Goal: Information Seeking & Learning: Check status

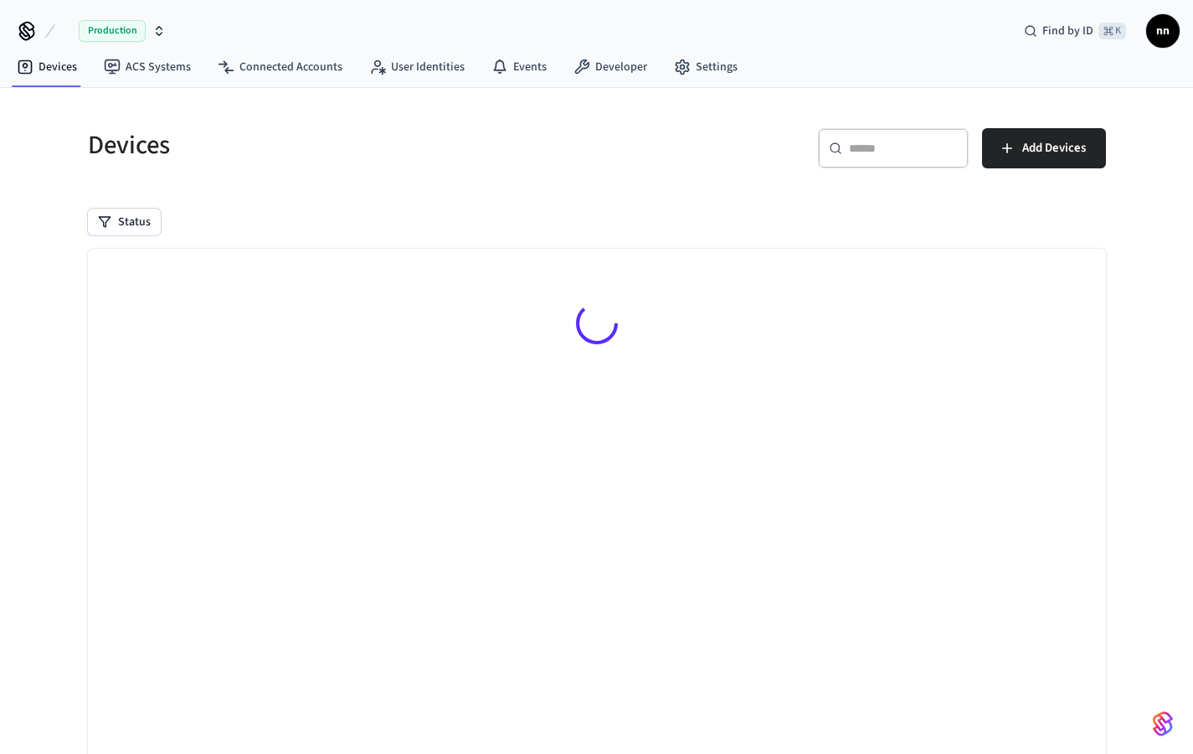
click at [897, 157] on div "​ ​" at bounding box center [893, 148] width 151 height 40
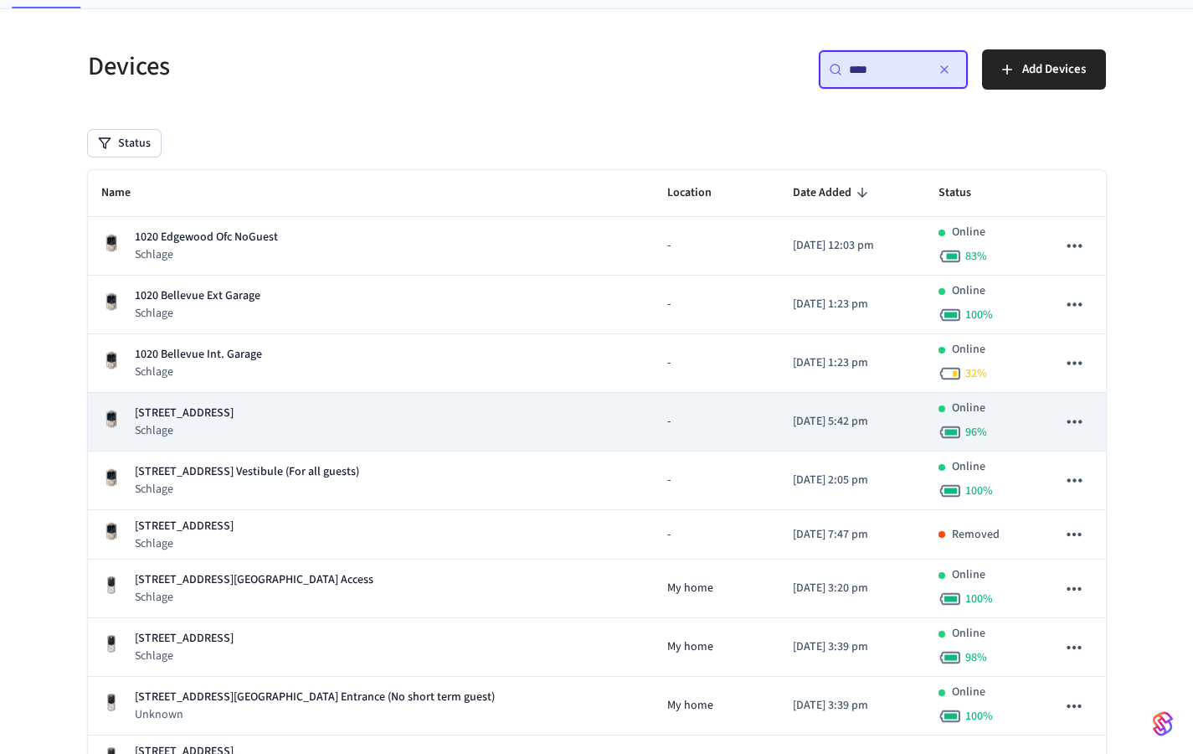
scroll to position [88, 0]
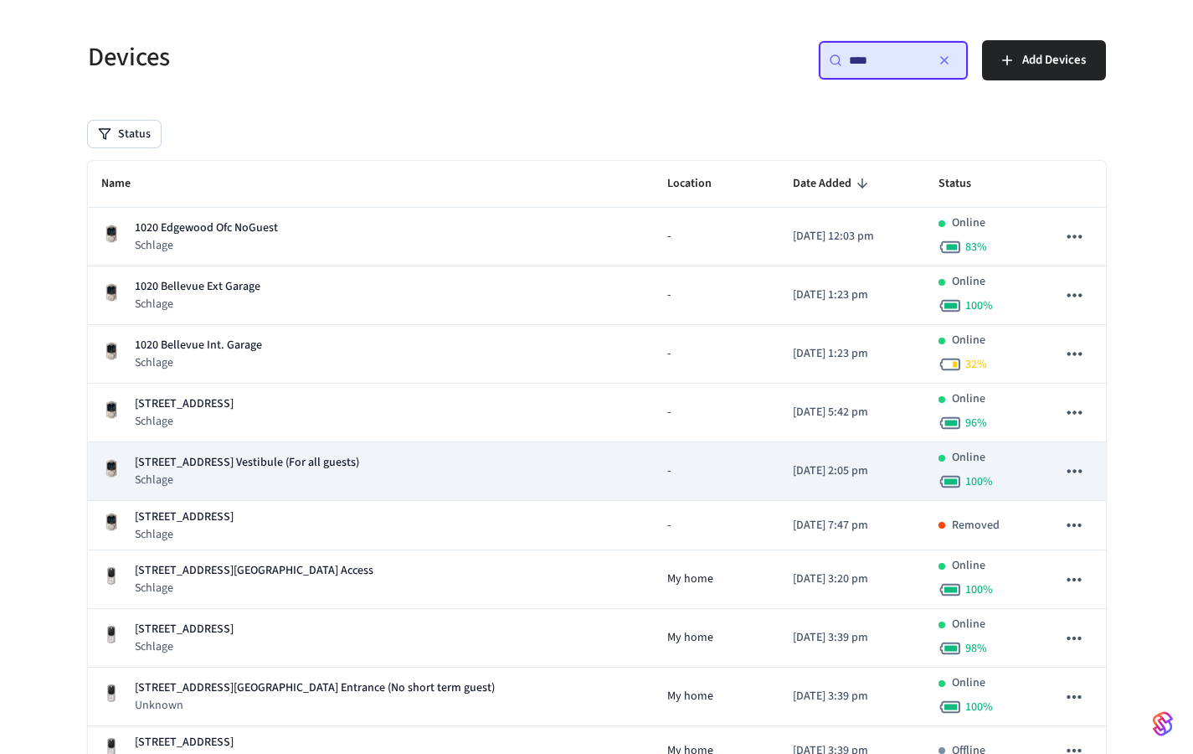
type input "****"
click at [435, 460] on div "[STREET_ADDRESS] Vestibule (For all guests) Schlage" at bounding box center [371, 471] width 540 height 34
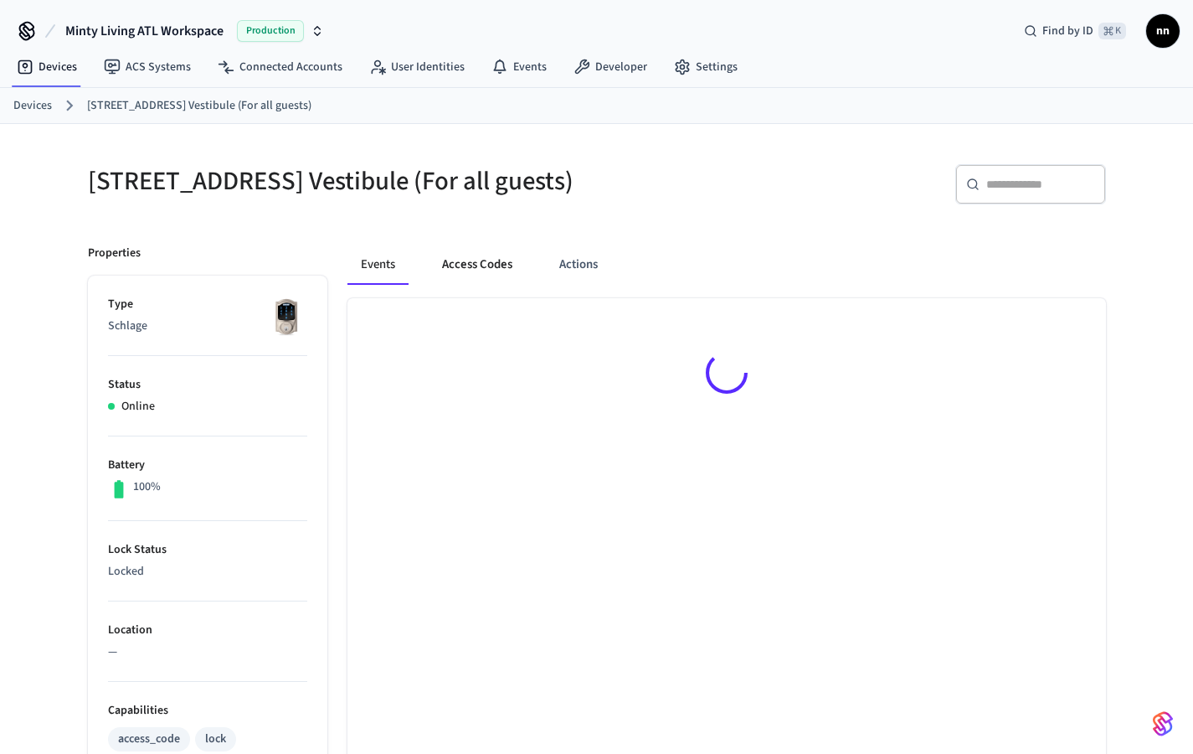
click at [459, 285] on button "Access Codes" at bounding box center [477, 265] width 97 height 40
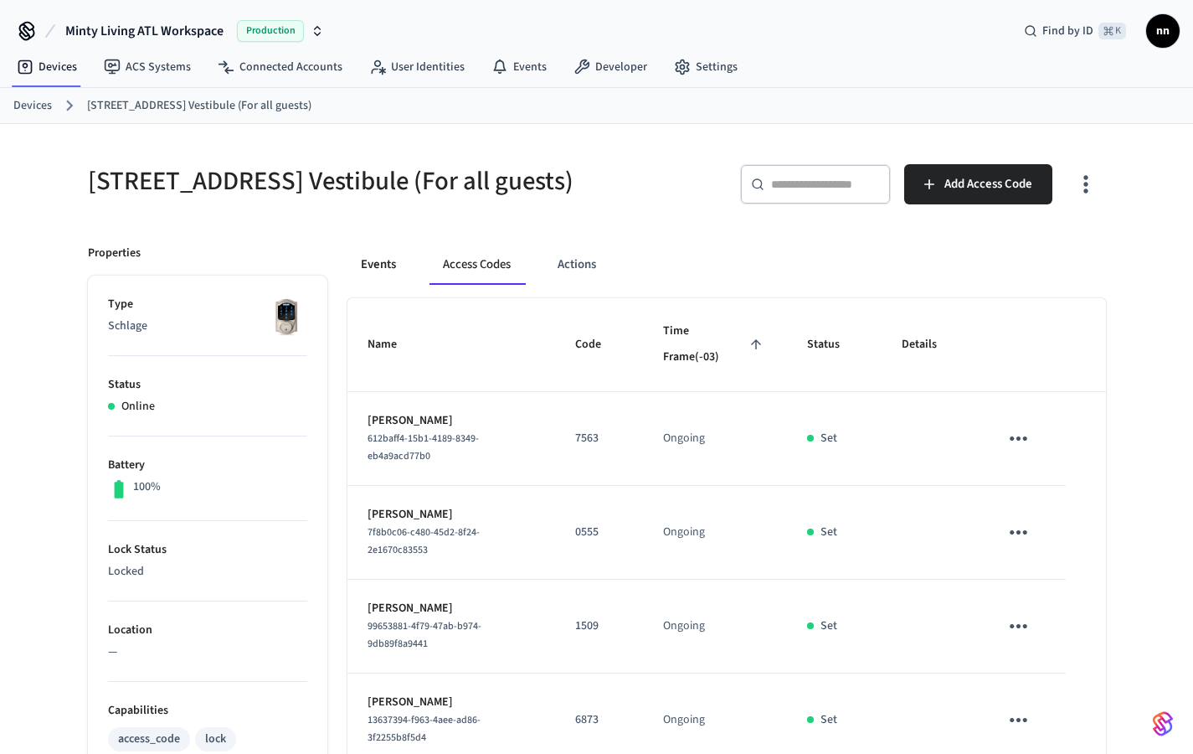
click at [364, 283] on button "Events" at bounding box center [379, 265] width 62 height 40
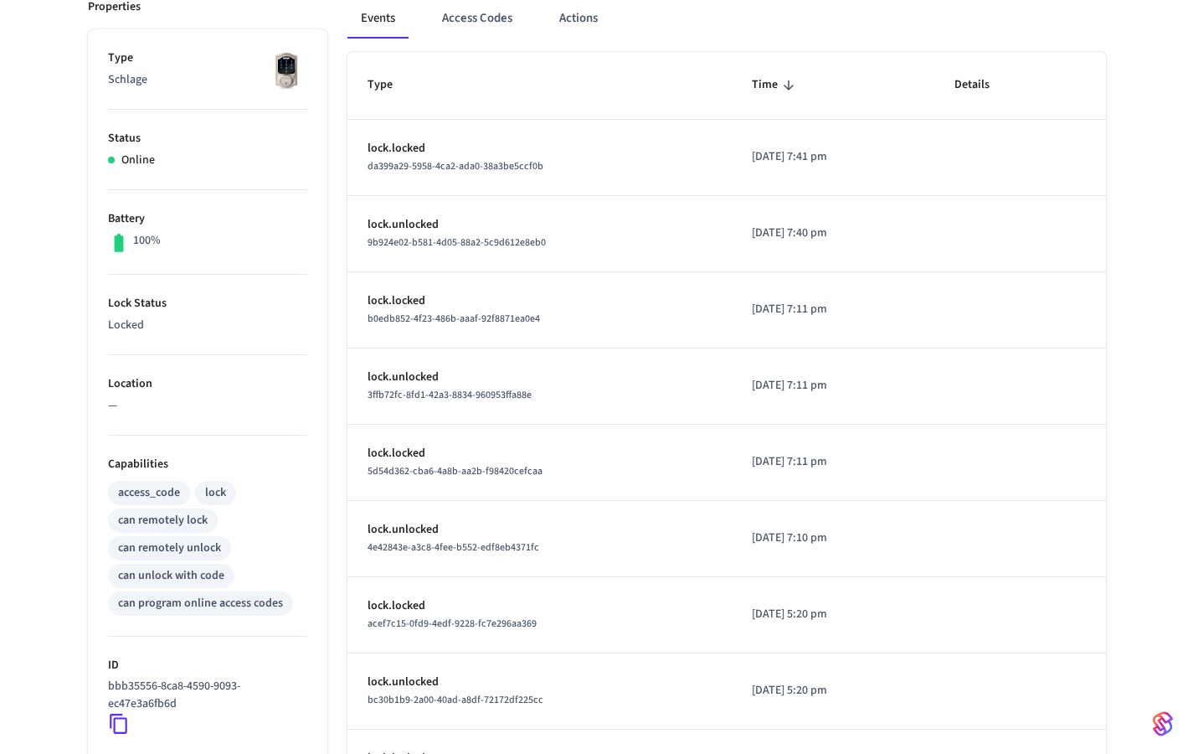
scroll to position [119, 0]
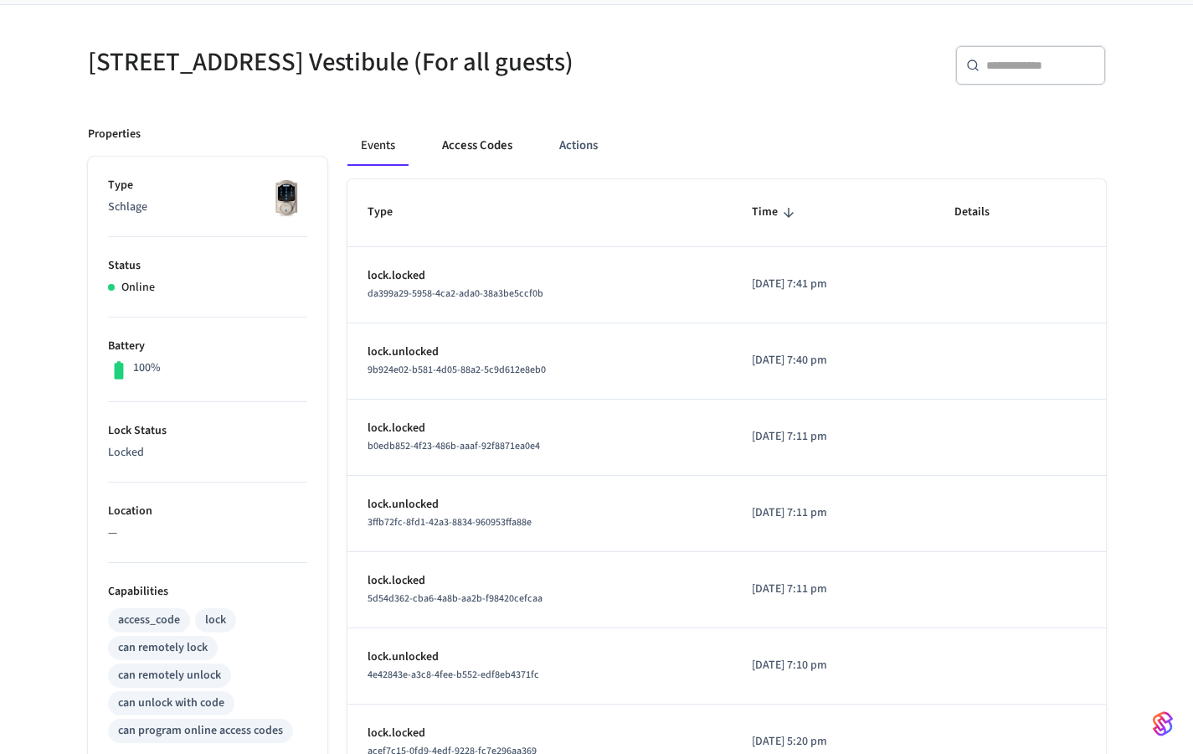
click at [501, 166] on button "Access Codes" at bounding box center [477, 146] width 97 height 40
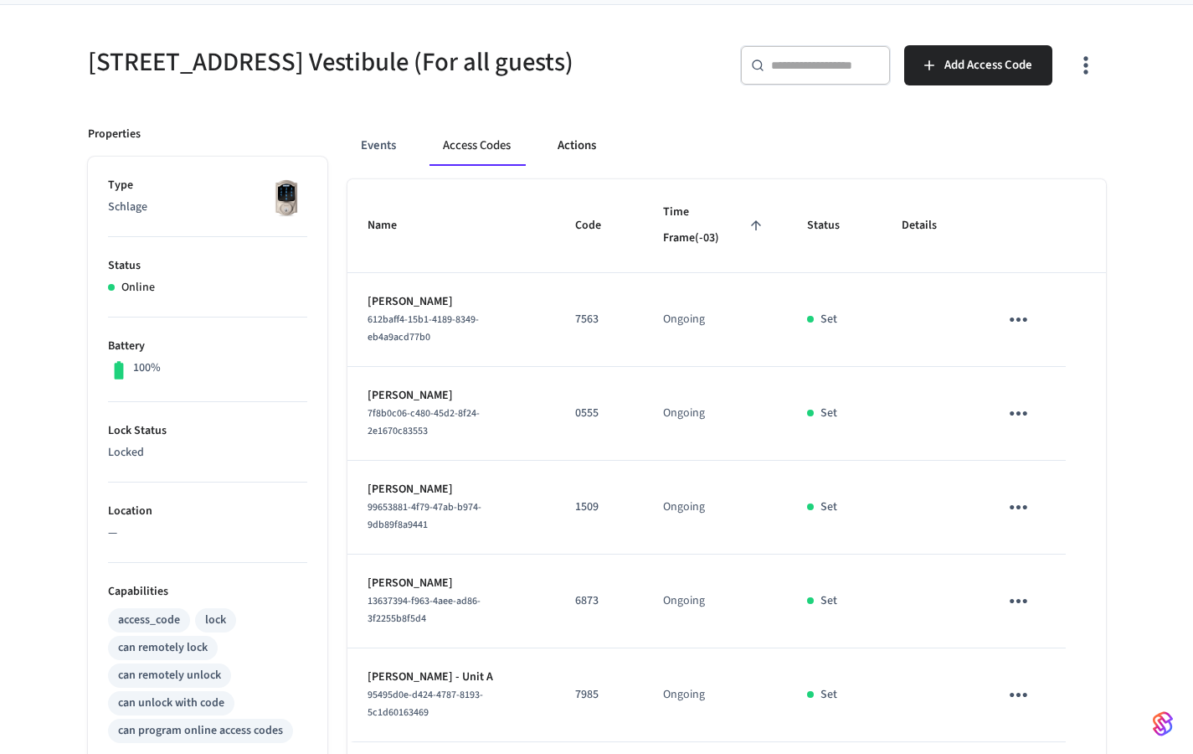
click at [610, 165] on button "Actions" at bounding box center [576, 146] width 65 height 40
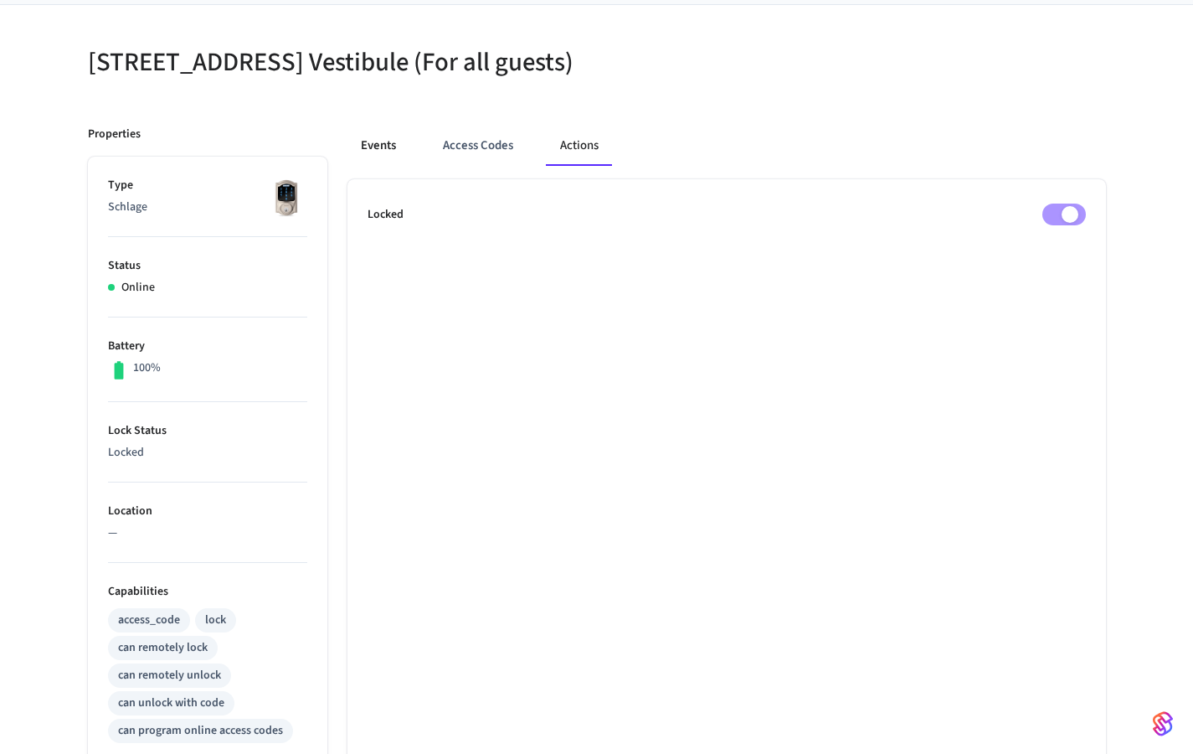
click at [380, 166] on button "Events" at bounding box center [379, 146] width 62 height 40
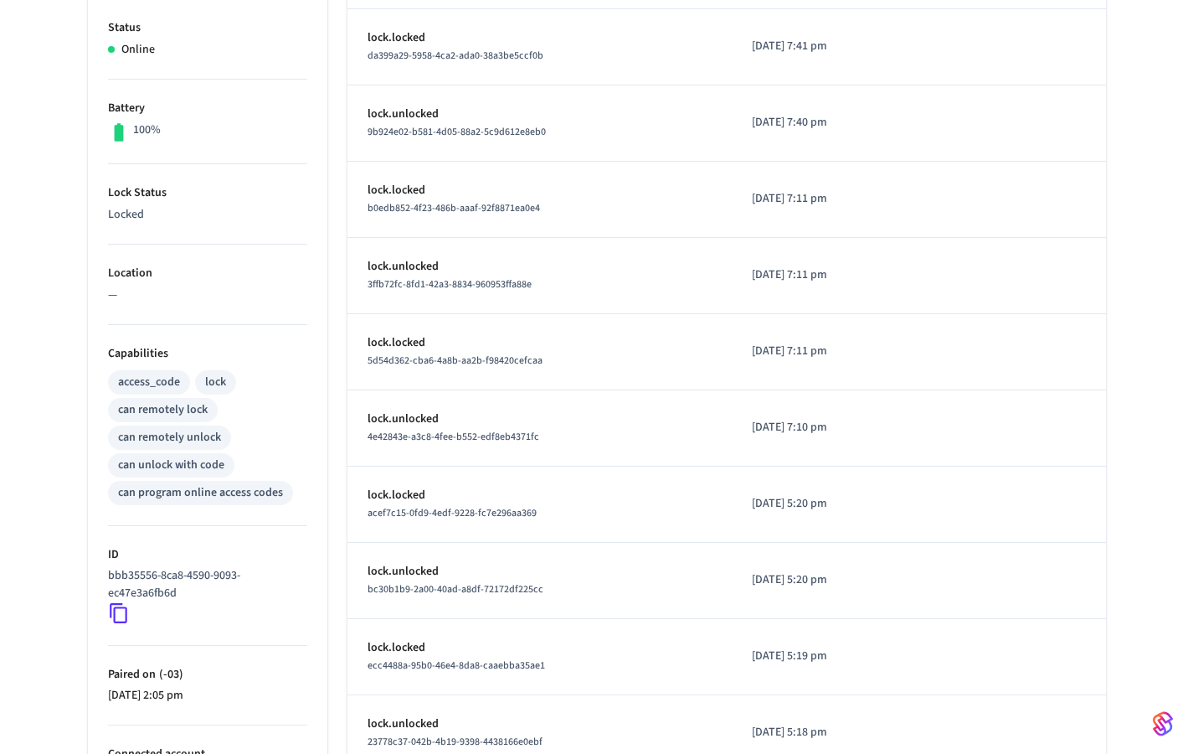
scroll to position [503, 0]
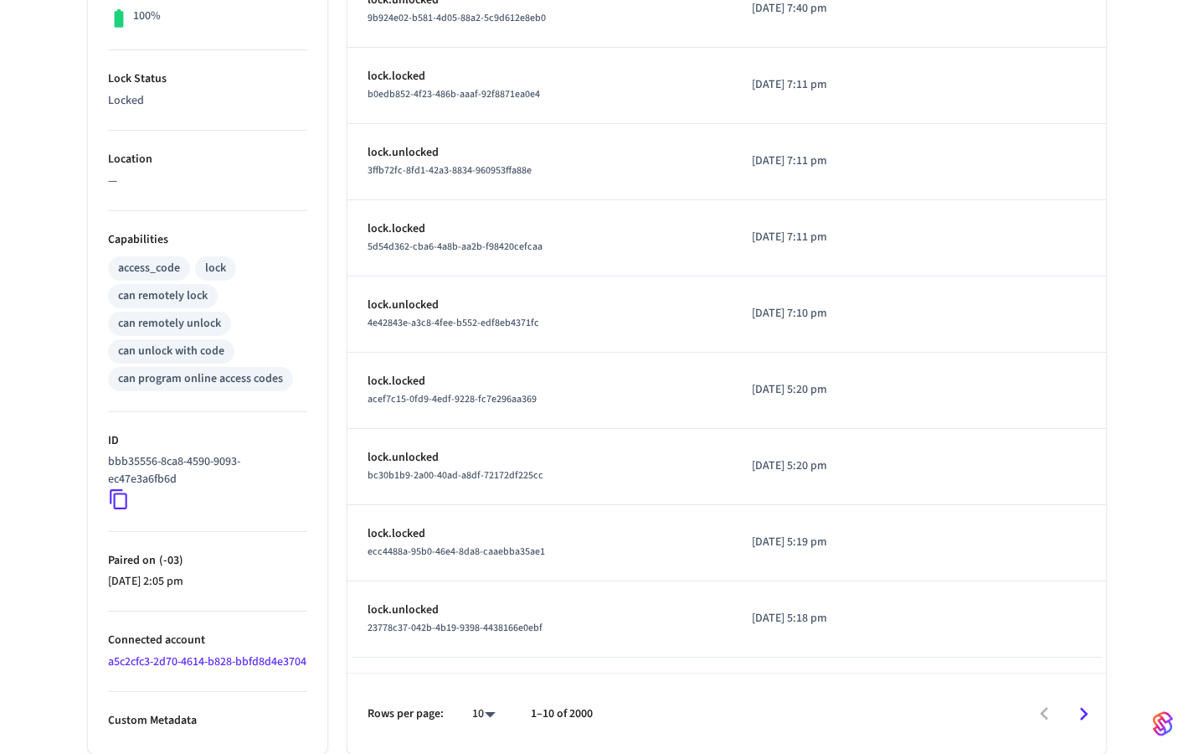
click at [1088, 715] on icon "Go to next page" at bounding box center [1084, 714] width 26 height 26
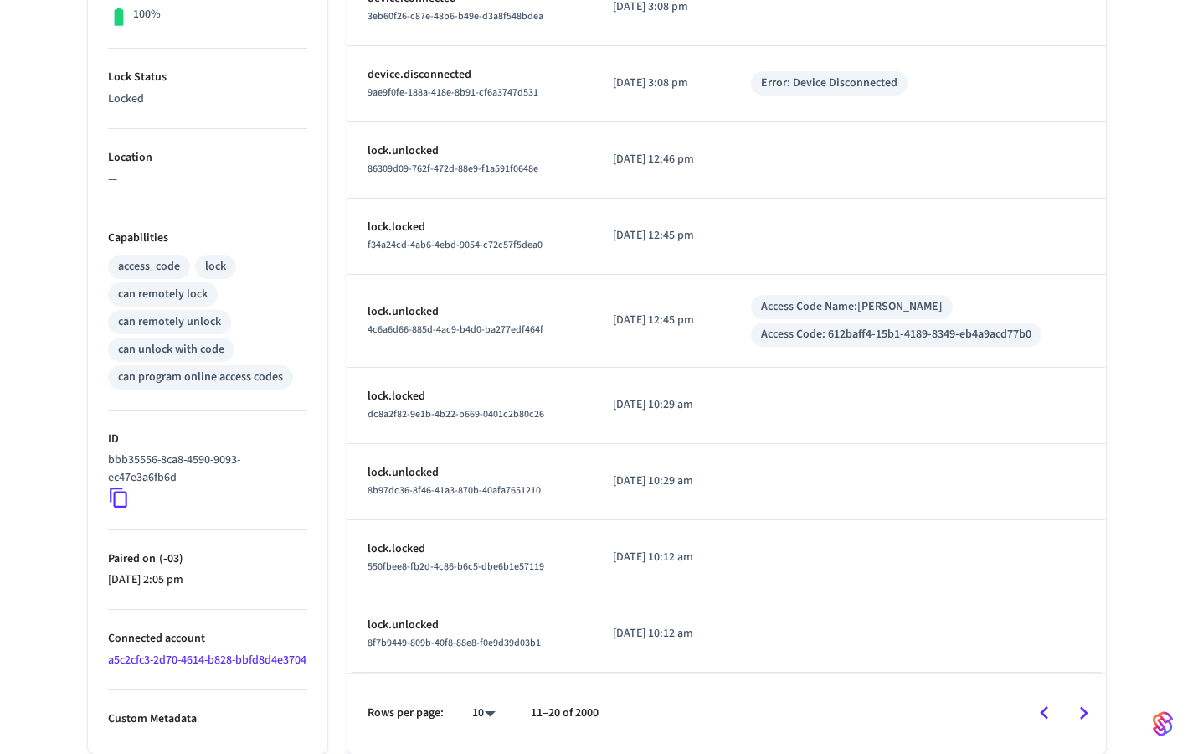
click at [1036, 710] on icon "Go to previous page" at bounding box center [1045, 713] width 26 height 26
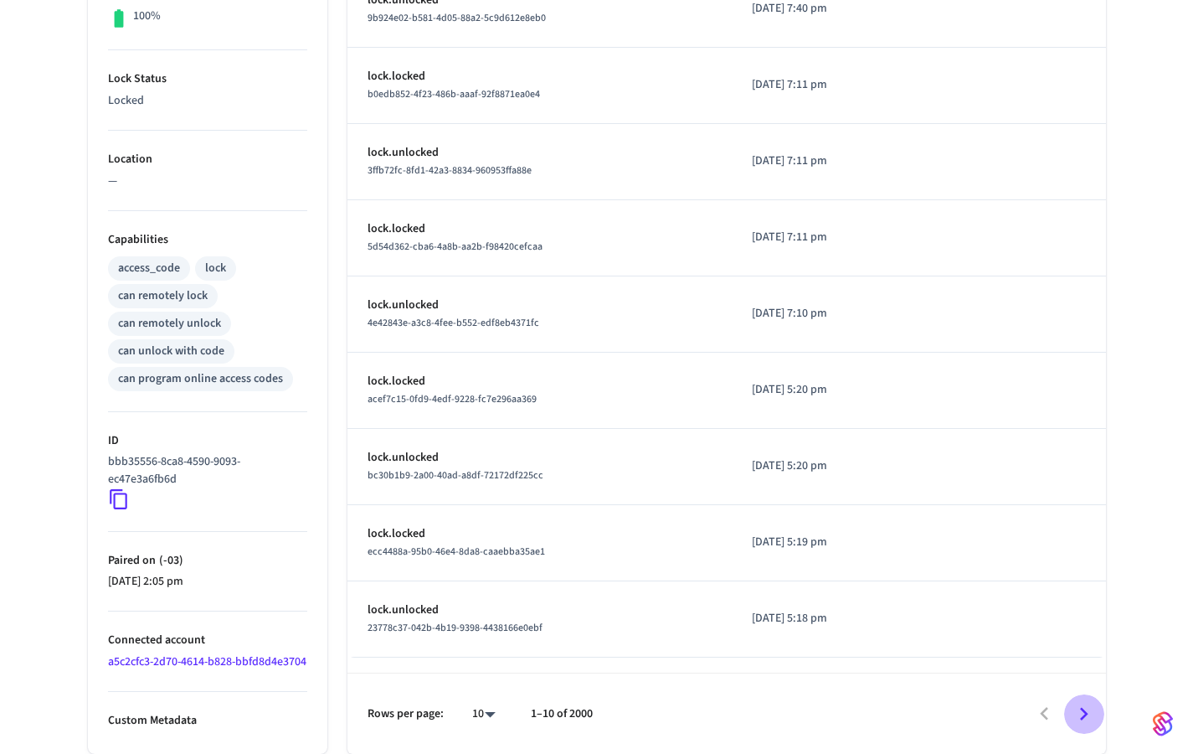
click at [1089, 727] on button "Go to next page" at bounding box center [1083, 713] width 39 height 39
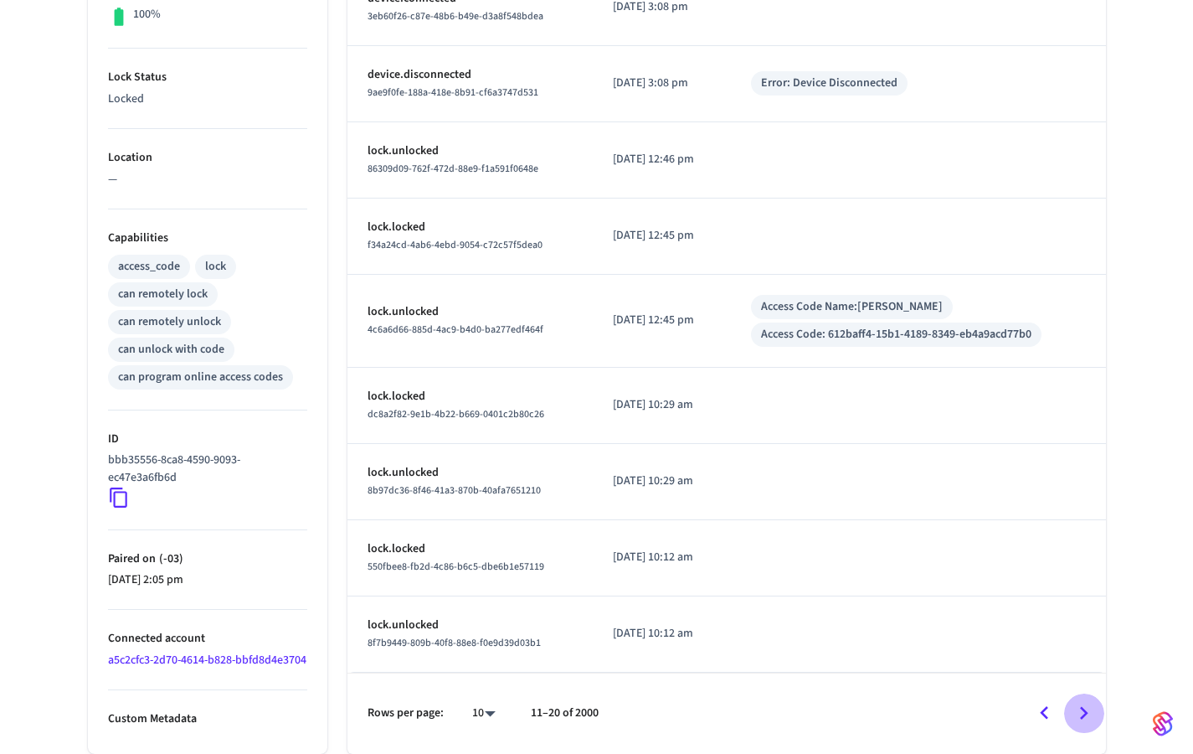
click at [1089, 727] on button "Go to next page" at bounding box center [1083, 712] width 39 height 39
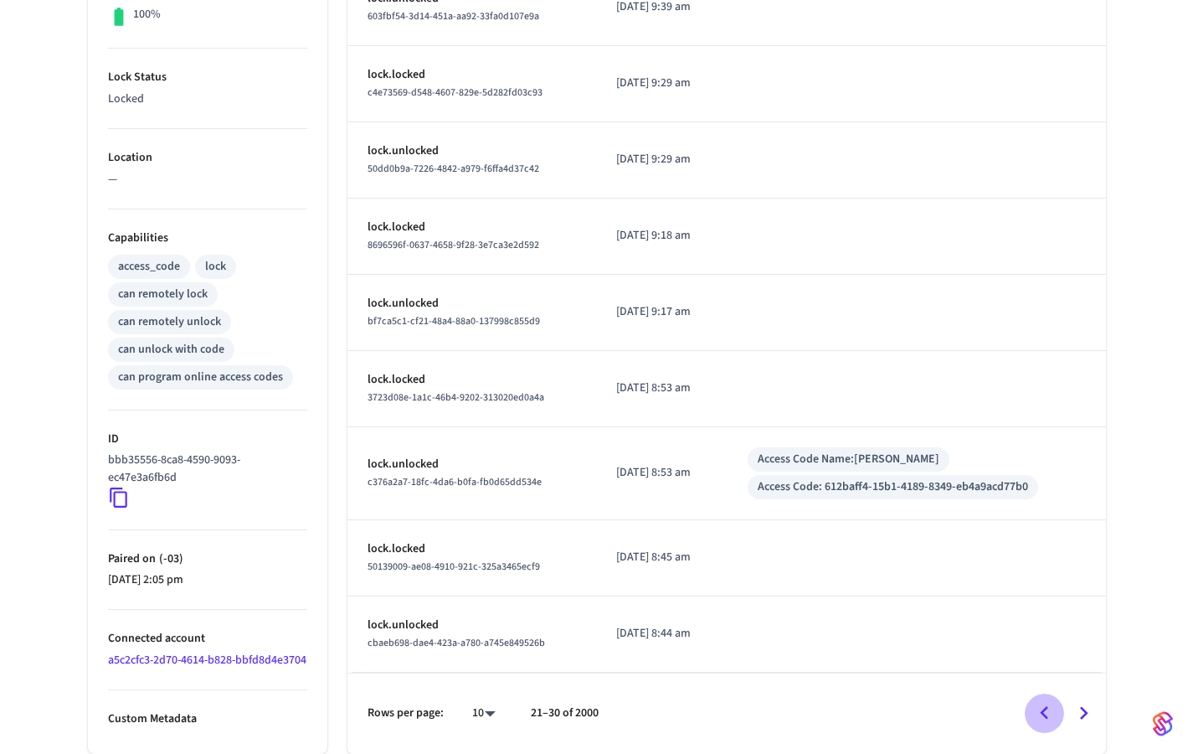
click at [1050, 718] on icon "Go to previous page" at bounding box center [1045, 713] width 26 height 26
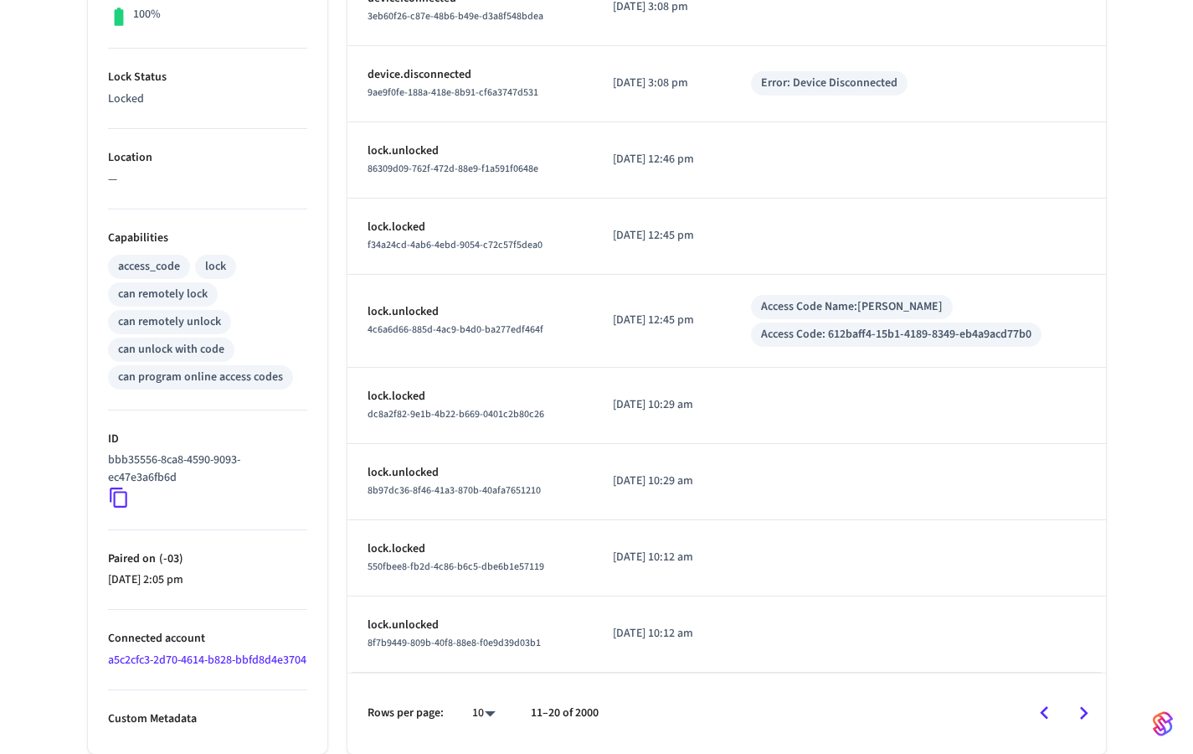
click at [1086, 716] on icon "Go to next page" at bounding box center [1084, 713] width 26 height 26
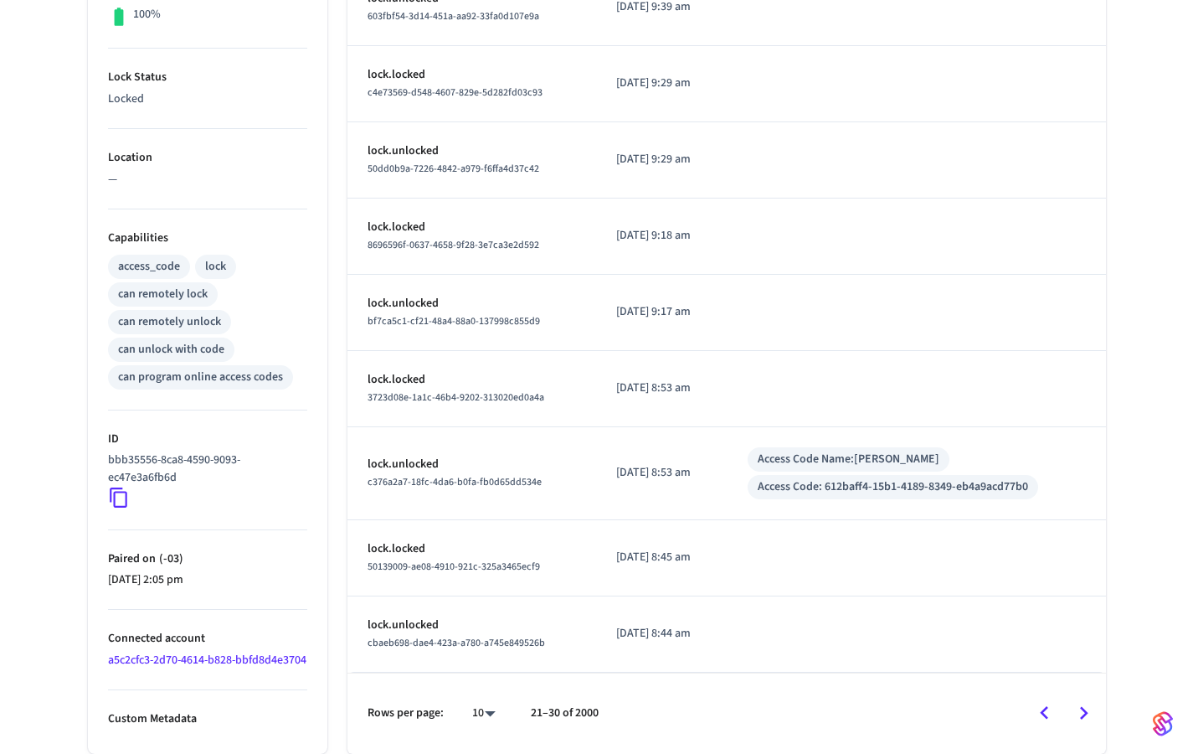
click at [1045, 709] on icon "Go to previous page" at bounding box center [1044, 712] width 8 height 13
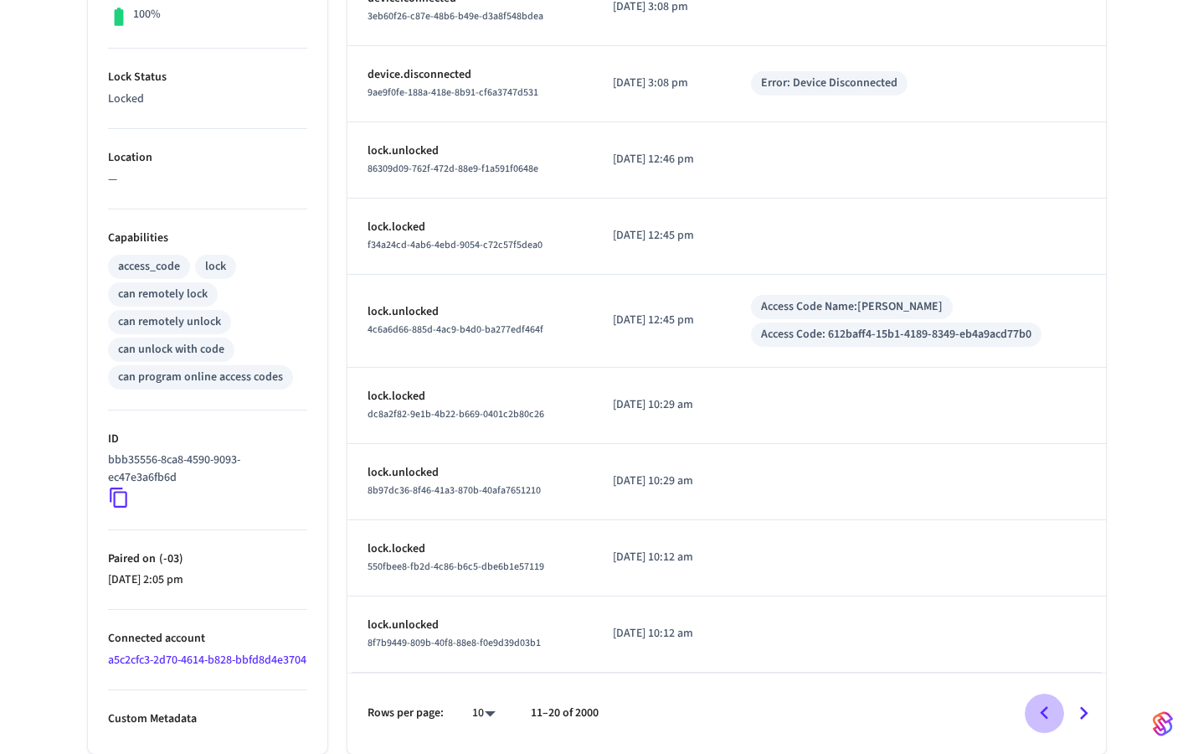
click at [1043, 710] on icon "Go to previous page" at bounding box center [1044, 712] width 8 height 13
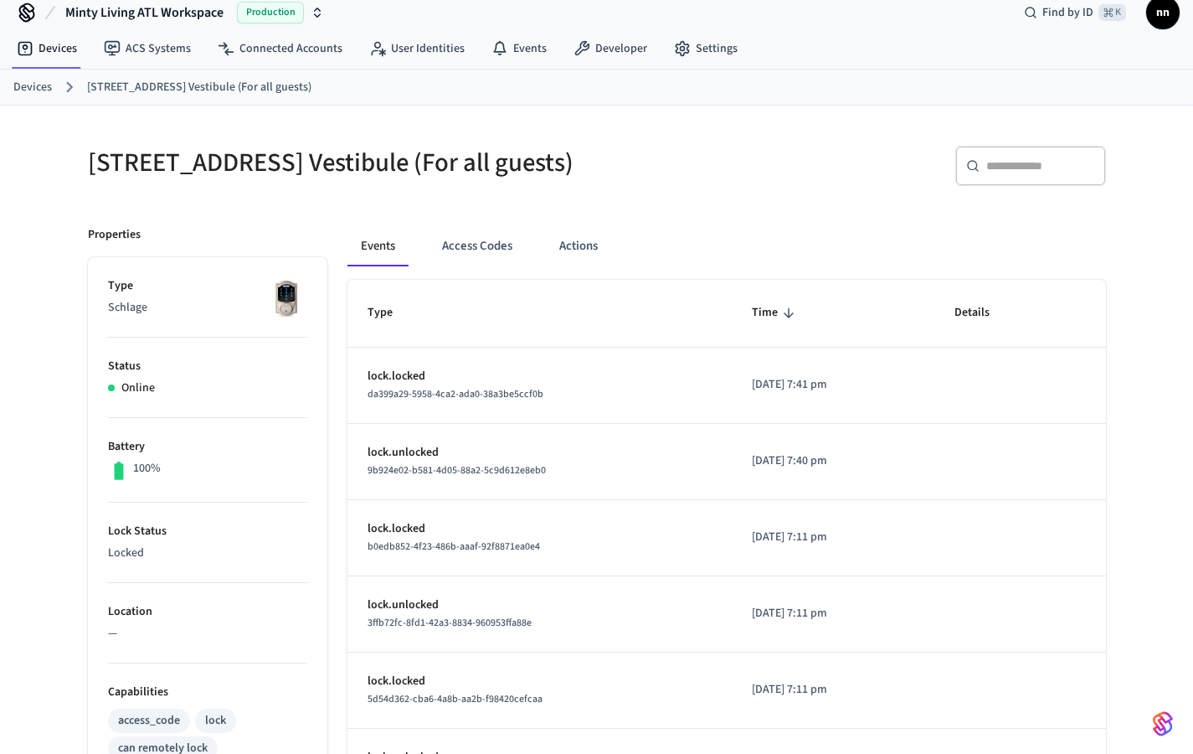
scroll to position [0, 0]
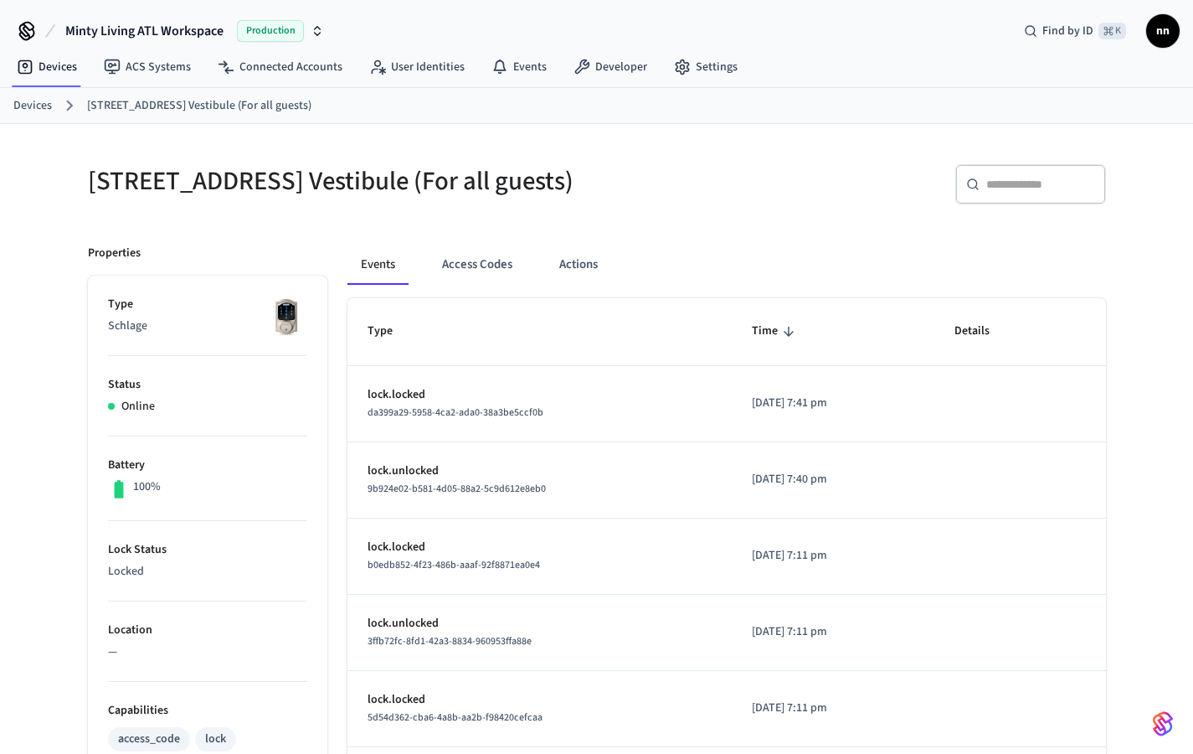
drag, startPoint x: 46, startPoint y: 104, endPoint x: 169, endPoint y: 103, distance: 123.1
click at [46, 104] on link "Devices" at bounding box center [32, 106] width 39 height 18
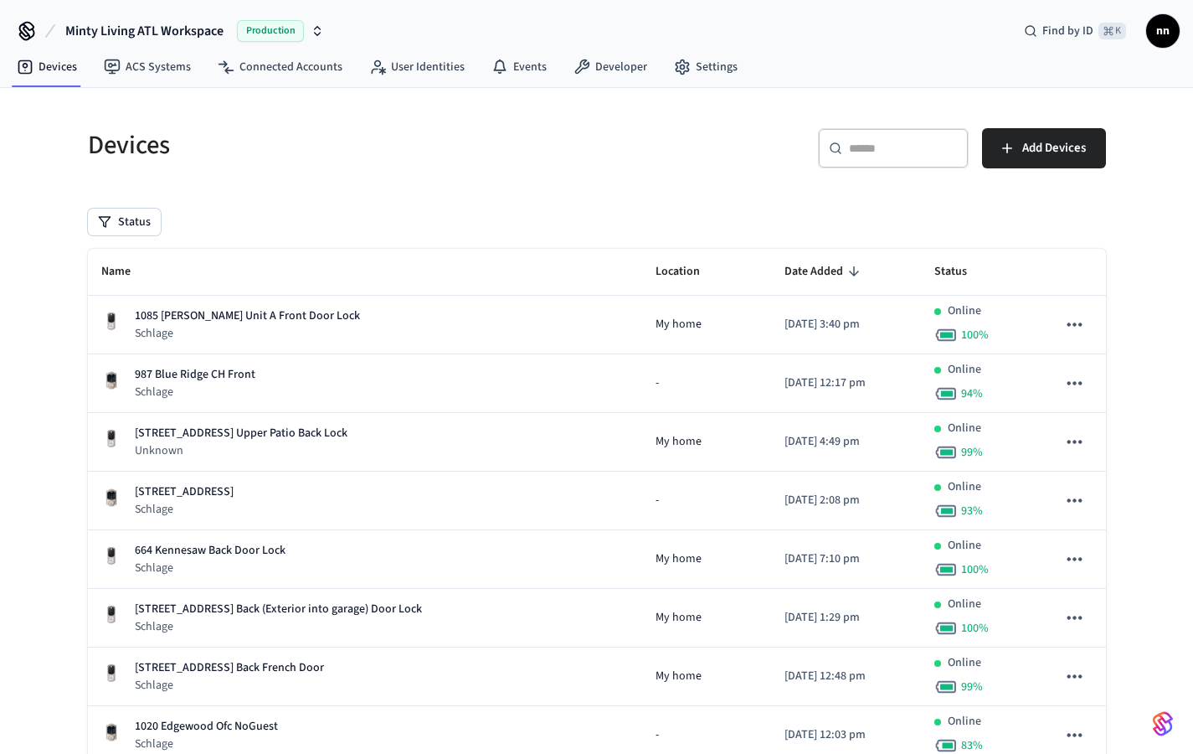
click at [909, 159] on div "​ ​" at bounding box center [893, 148] width 151 height 40
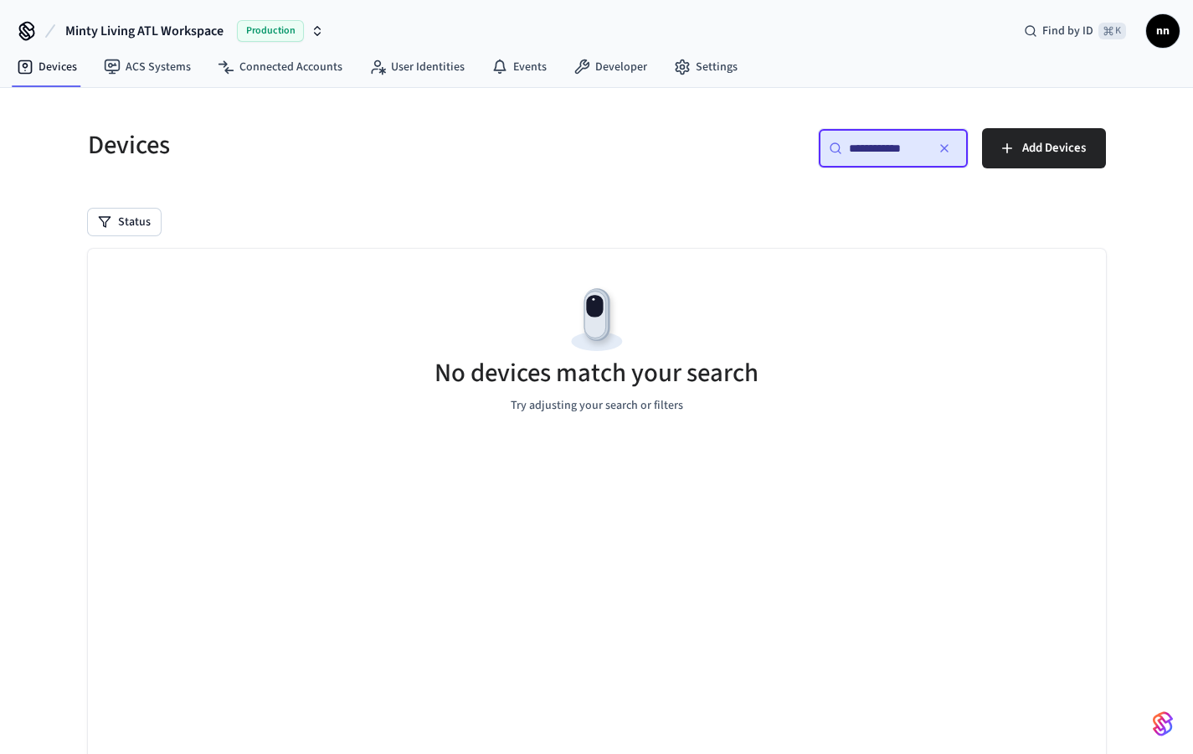
type input "**********"
click at [948, 146] on icon "button" at bounding box center [944, 148] width 13 height 13
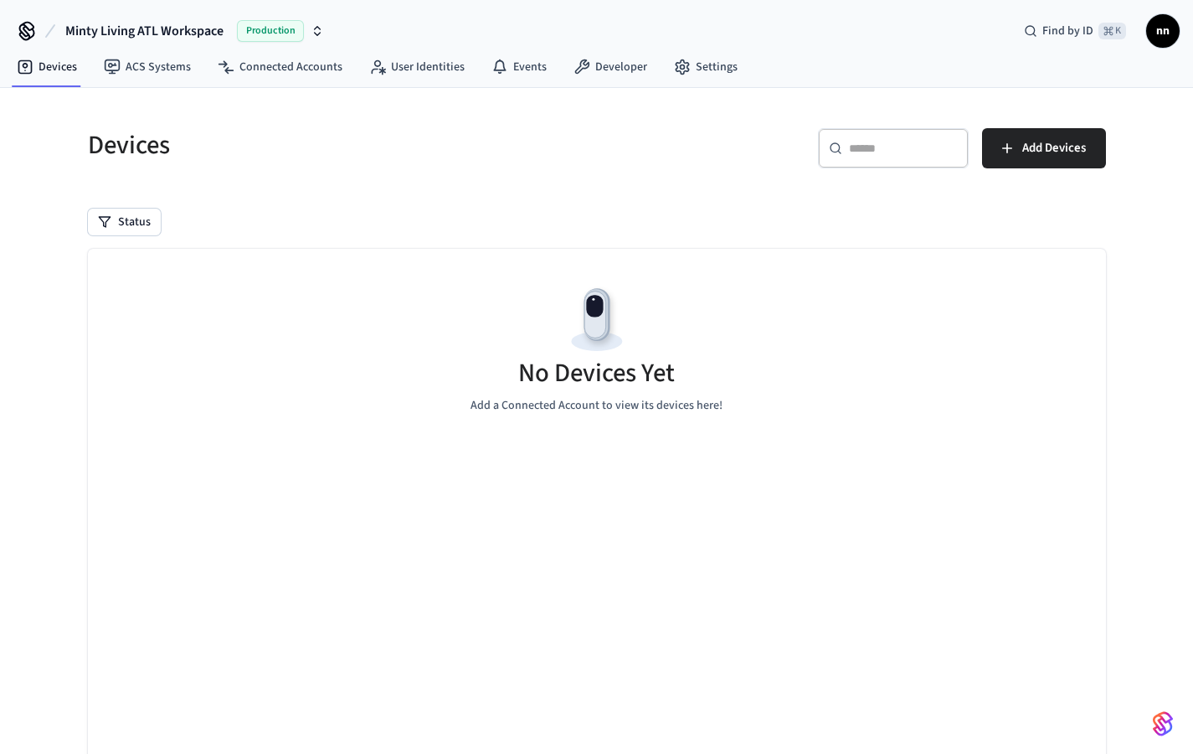
click at [887, 149] on input "text" at bounding box center [903, 148] width 109 height 17
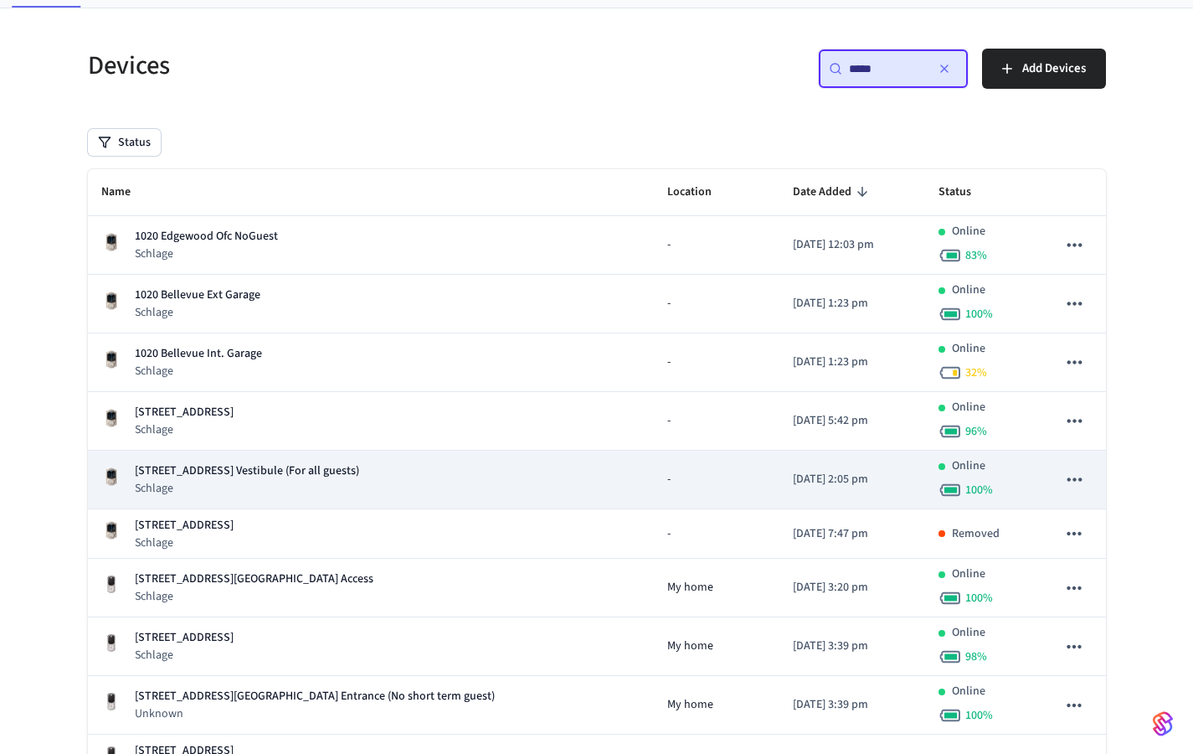
scroll to position [80, 0]
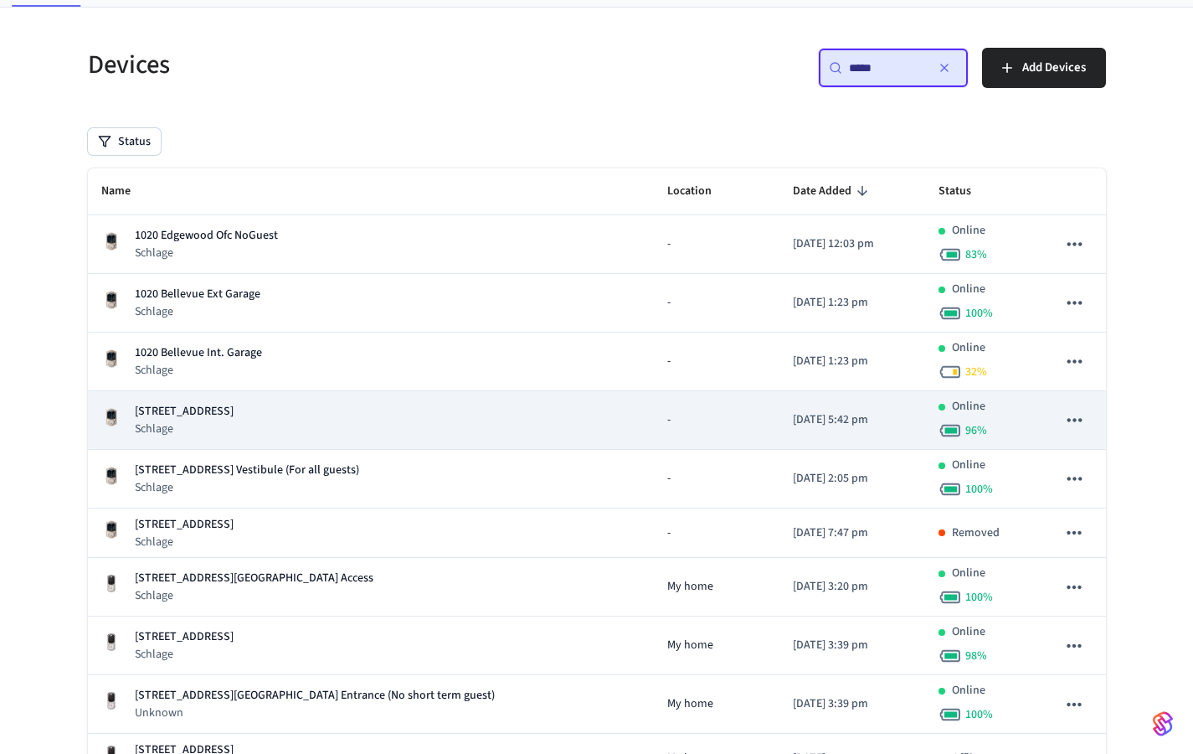
type input "****"
click at [414, 437] on td "[STREET_ADDRESS]" at bounding box center [371, 420] width 567 height 59
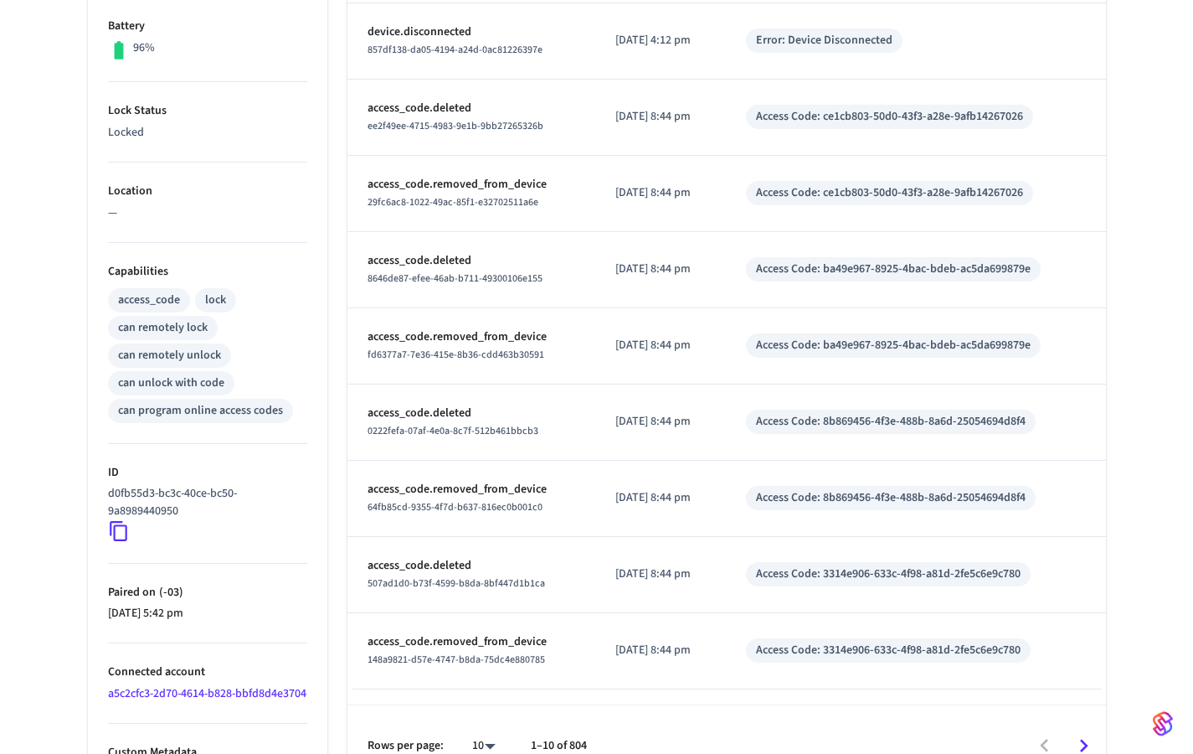
scroll to position [488, 0]
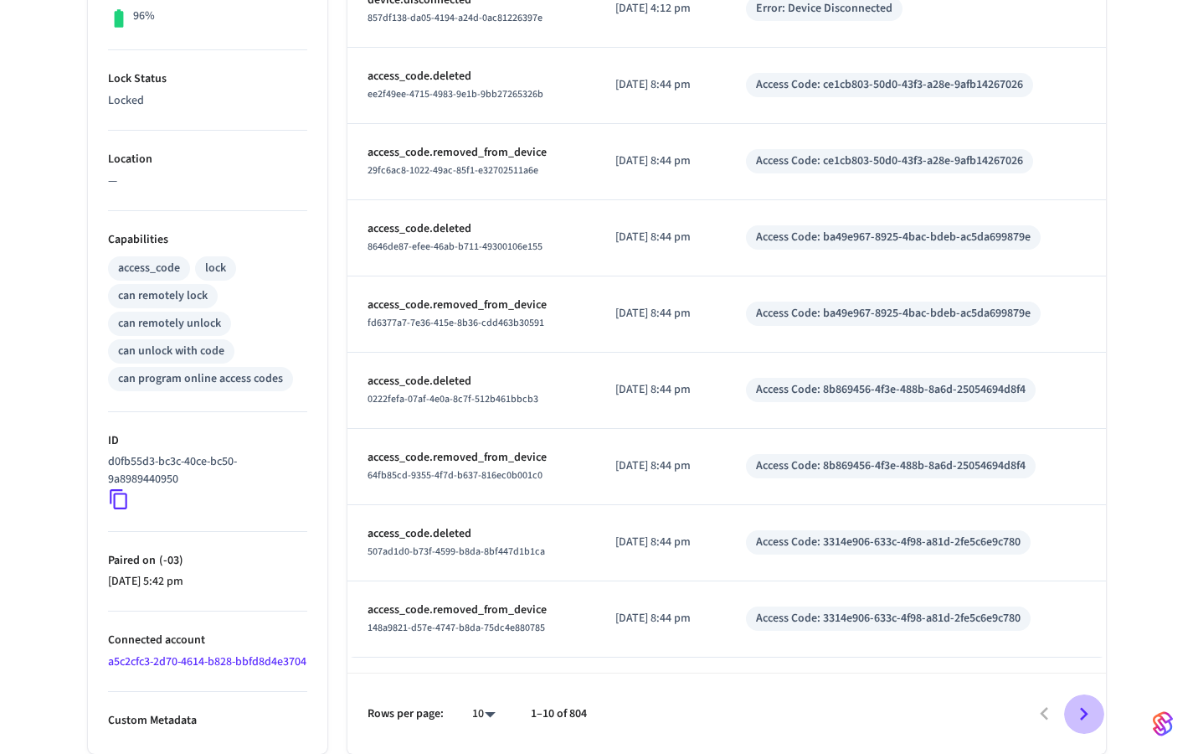
click at [1079, 718] on icon "Go to next page" at bounding box center [1084, 714] width 26 height 26
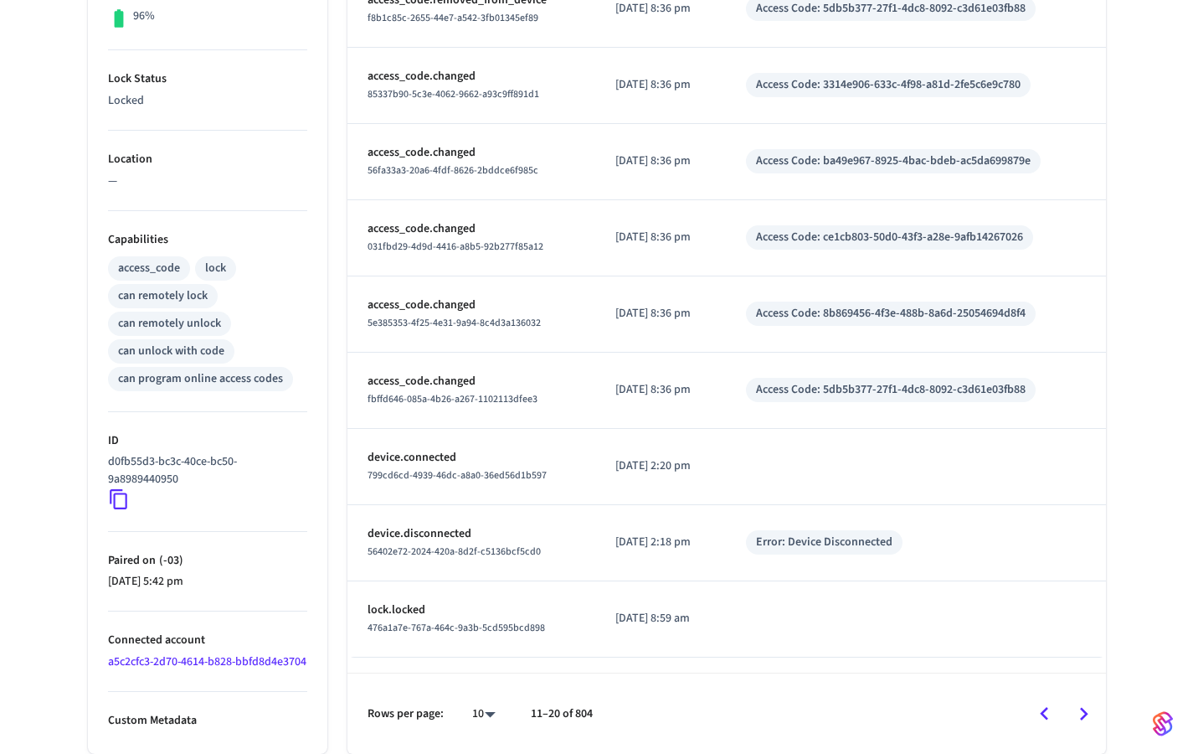
scroll to position [0, 0]
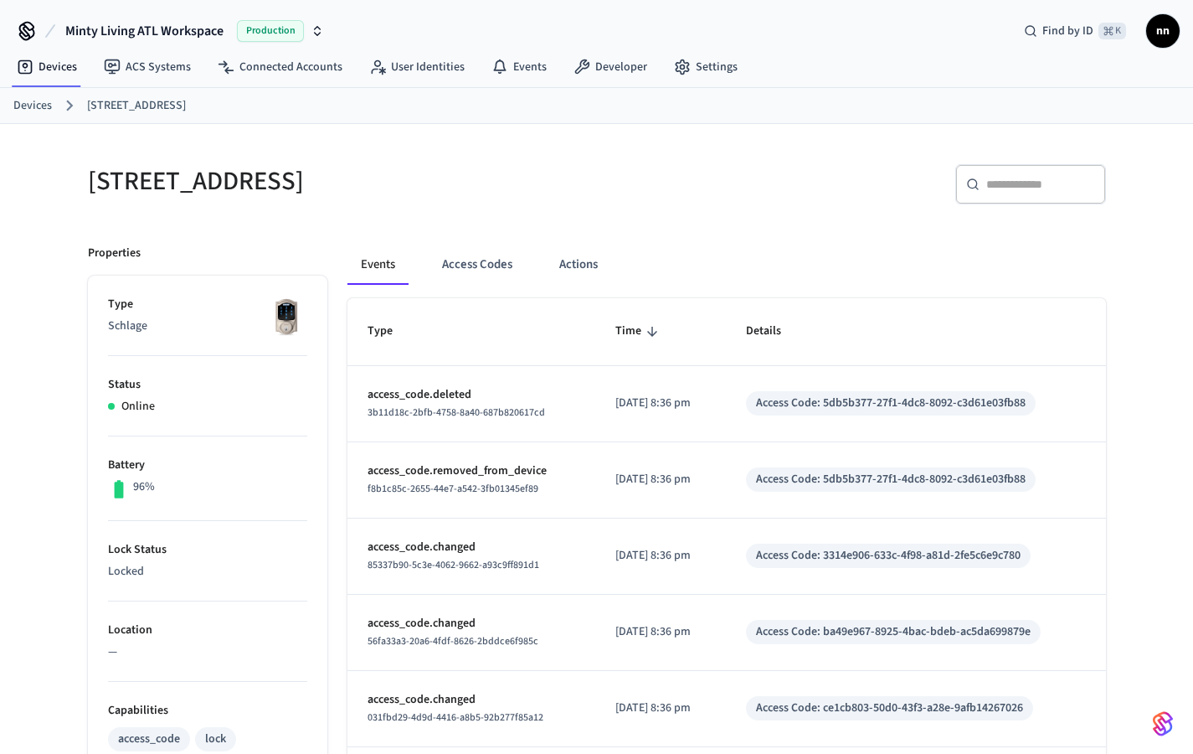
click at [37, 106] on link "Devices" at bounding box center [32, 106] width 39 height 18
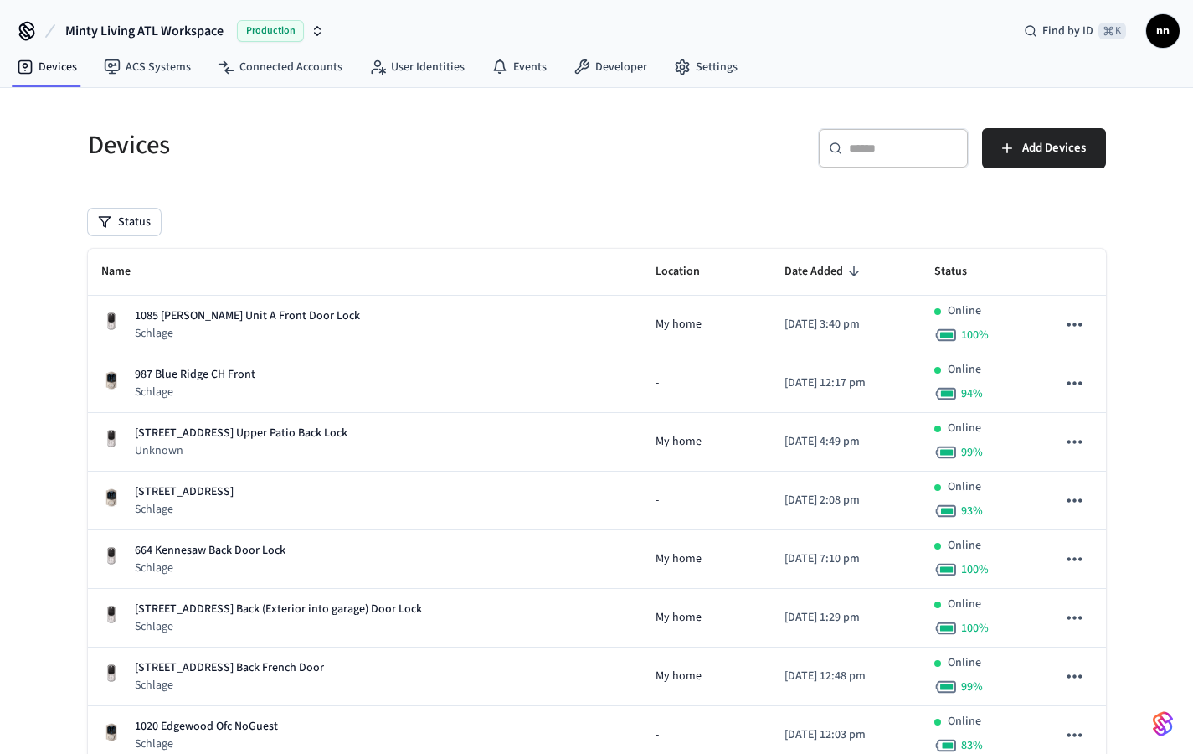
click at [856, 159] on div "​ ​" at bounding box center [893, 148] width 151 height 40
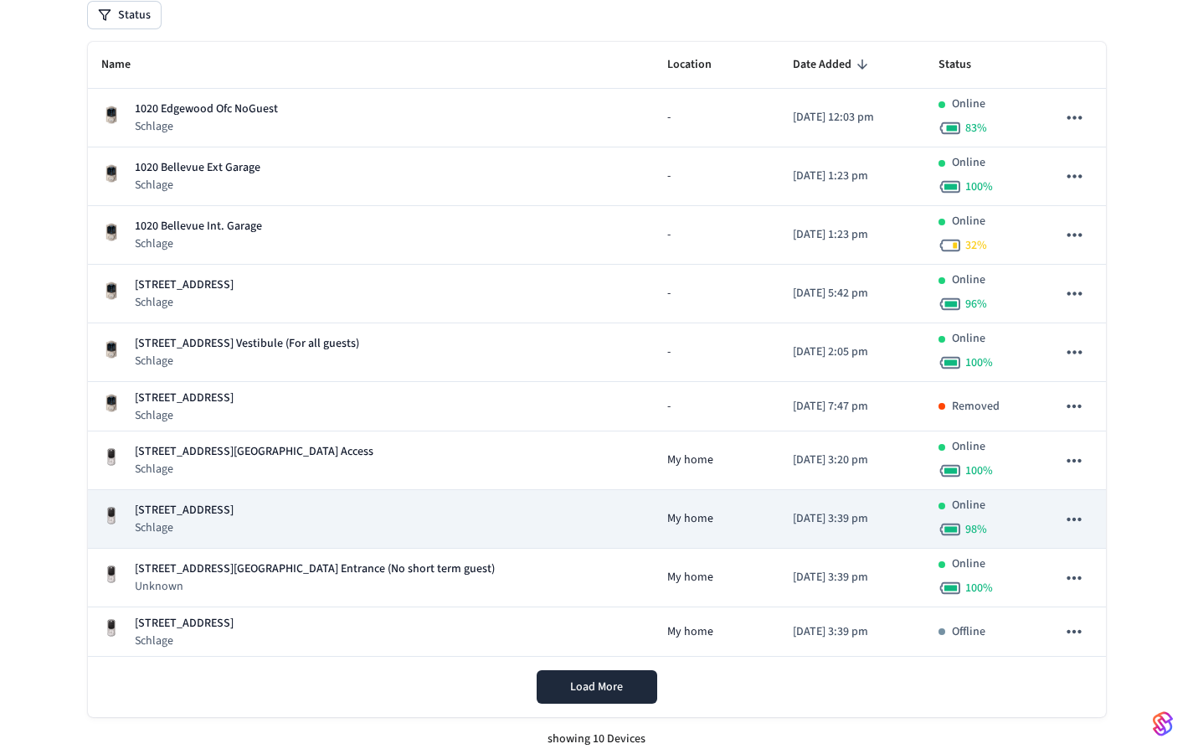
scroll to position [209, 0]
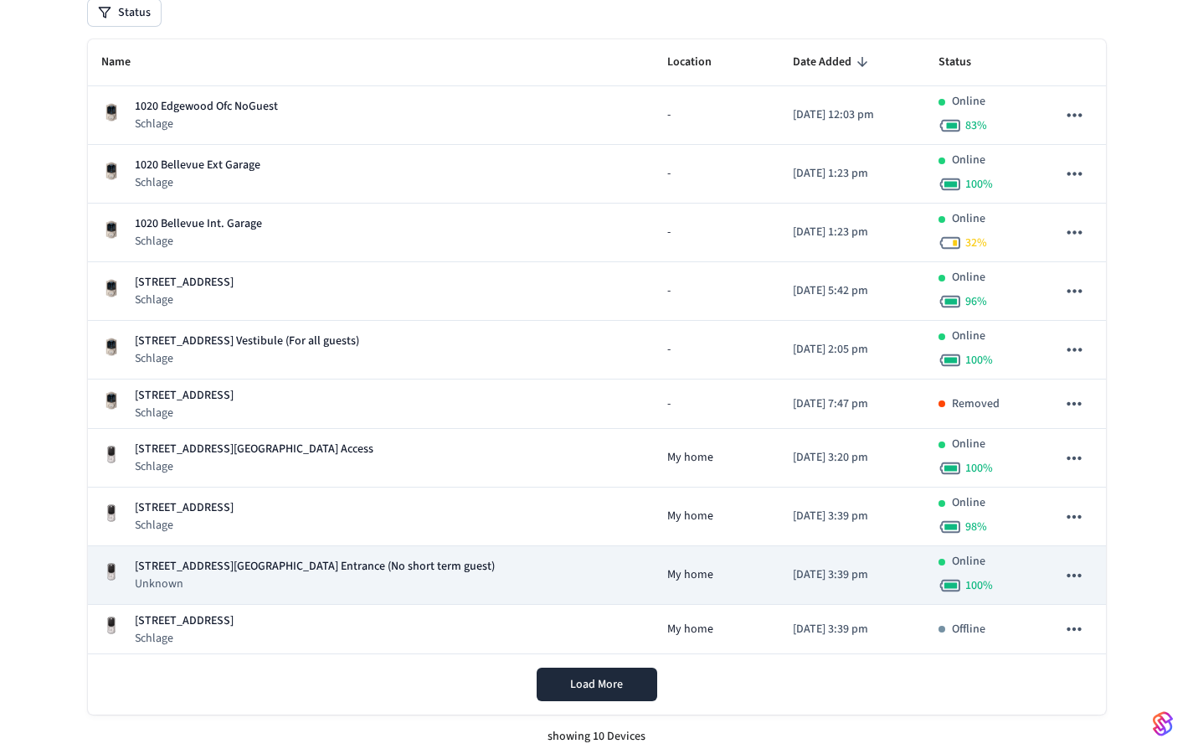
type input "****"
click at [286, 569] on p "[STREET_ADDRESS][GEOGRAPHIC_DATA] Entrance (No short term guest)" at bounding box center [315, 567] width 360 height 18
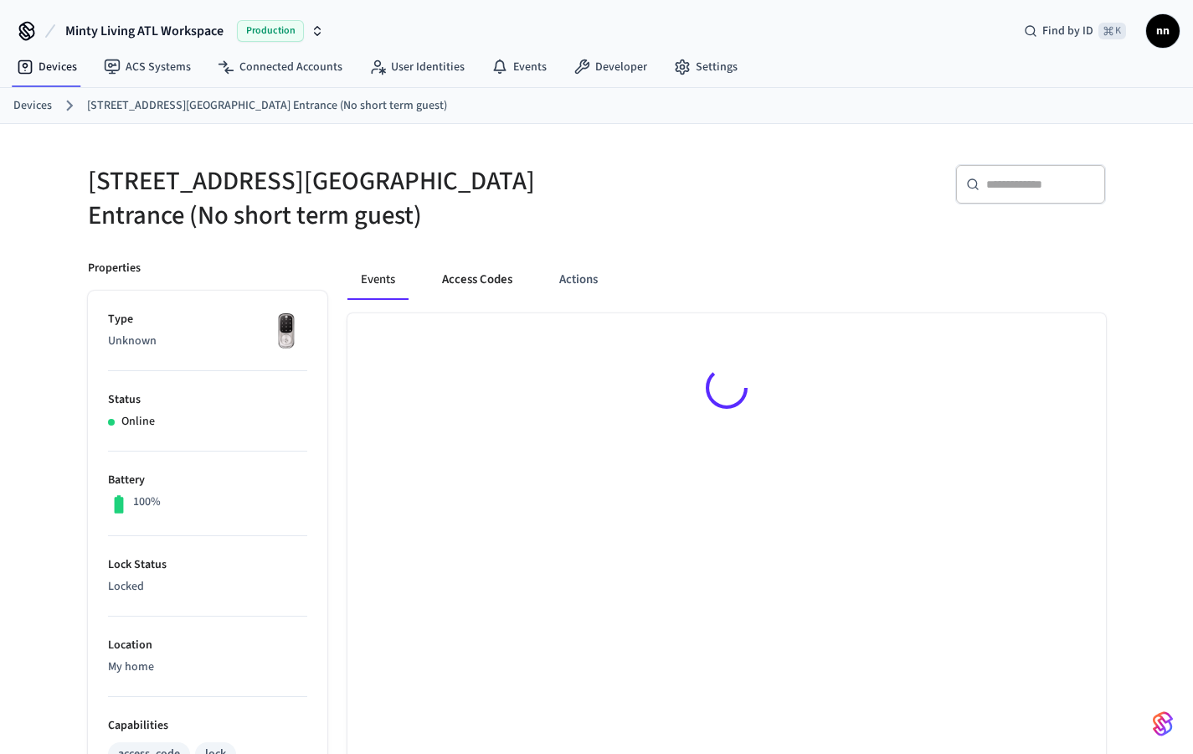
click at [472, 285] on button "Access Codes" at bounding box center [477, 280] width 97 height 40
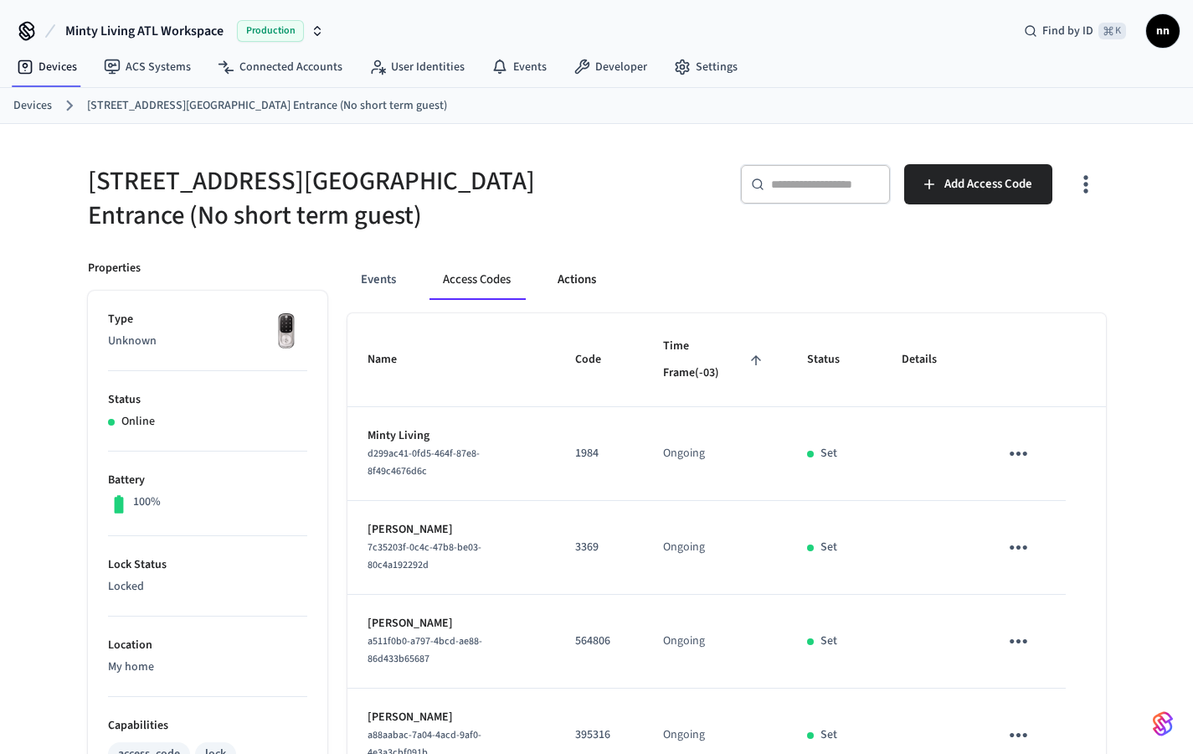
click at [585, 266] on button "Actions" at bounding box center [576, 280] width 65 height 40
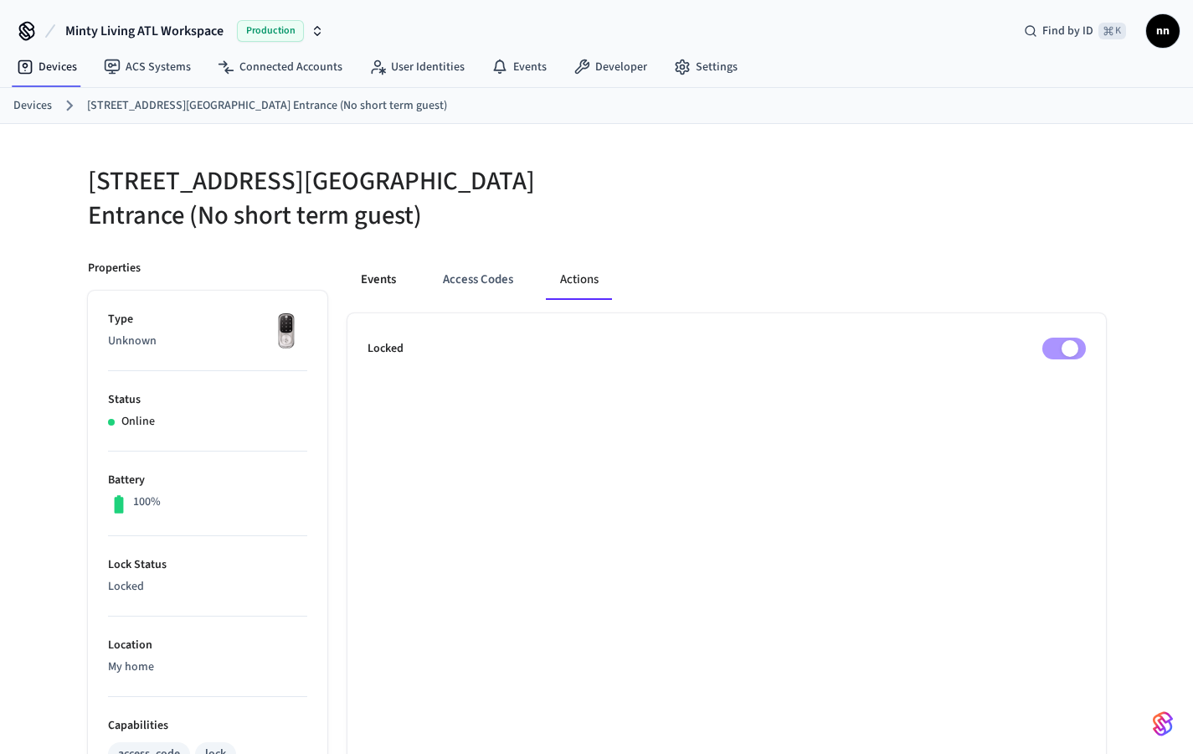
click at [389, 279] on button "Events" at bounding box center [379, 280] width 62 height 40
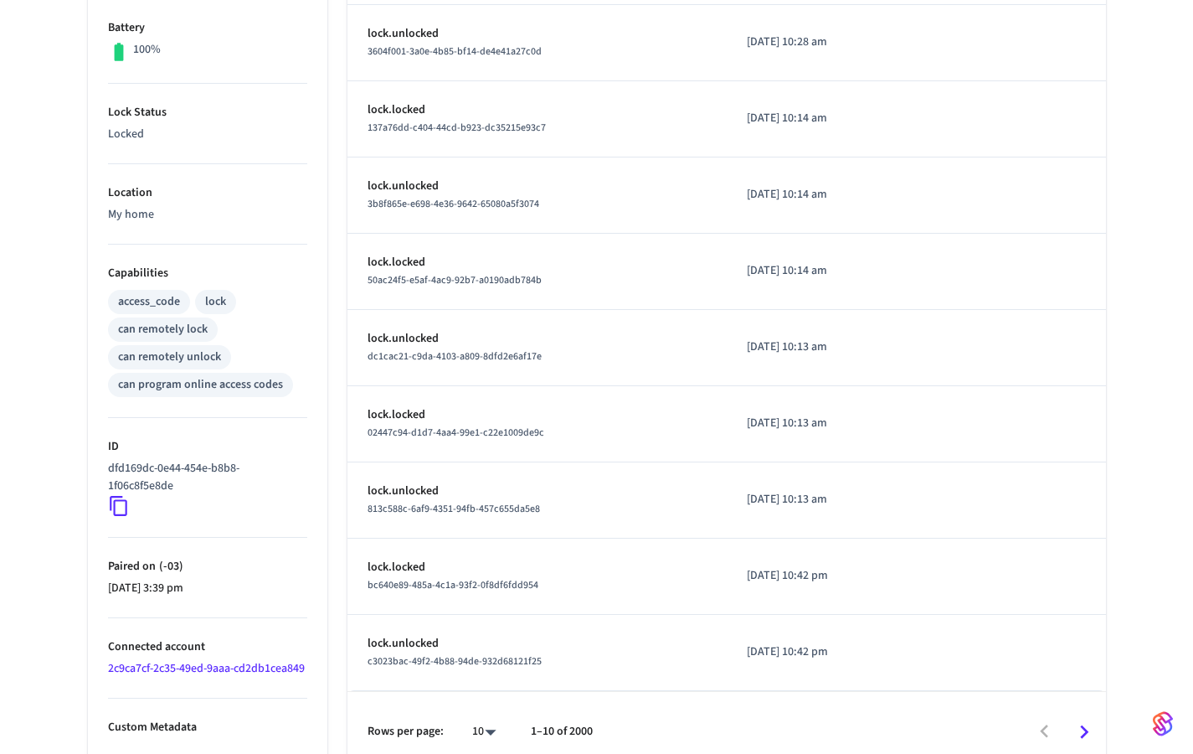
scroll to position [476, 0]
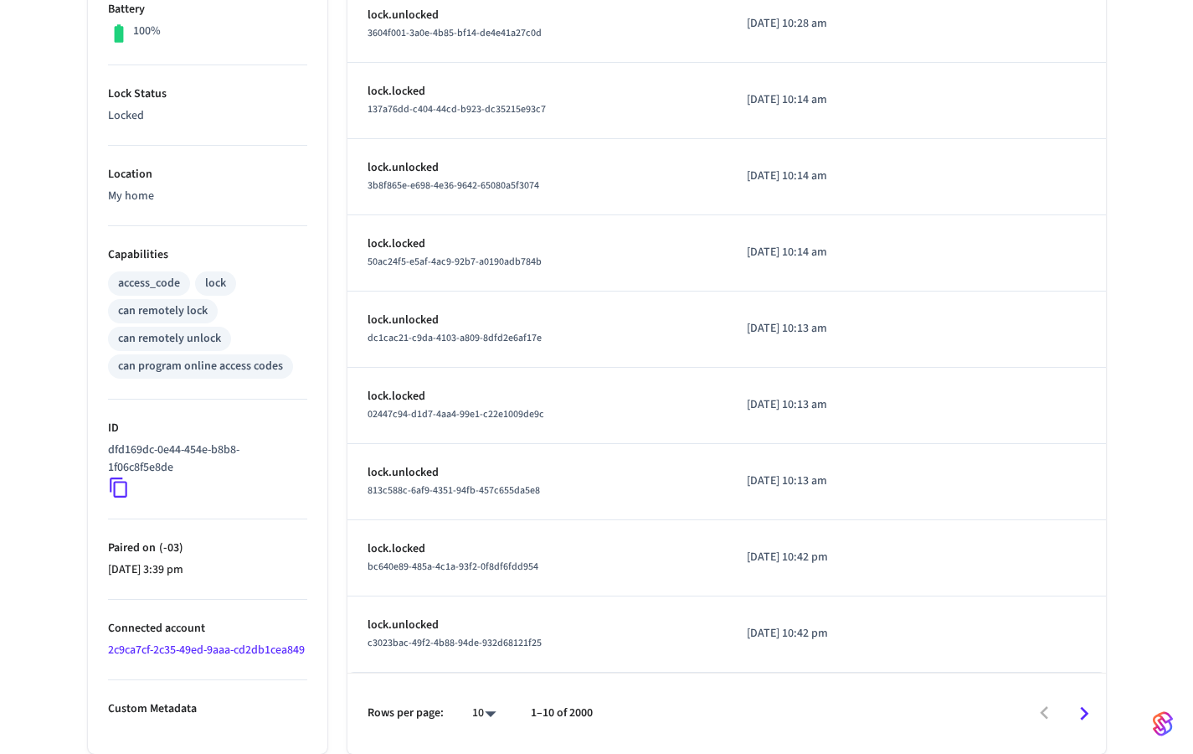
click at [1088, 719] on icon "Go to next page" at bounding box center [1084, 713] width 26 height 26
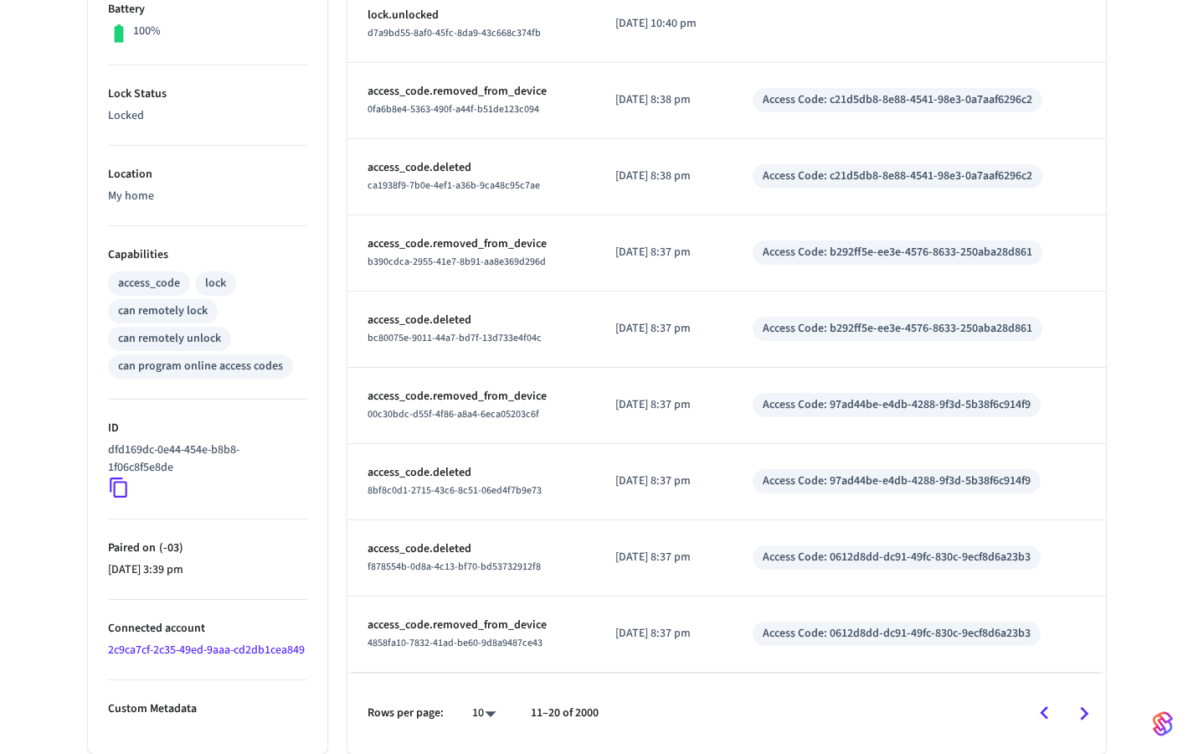
click at [1086, 712] on icon "Go to next page" at bounding box center [1084, 713] width 8 height 13
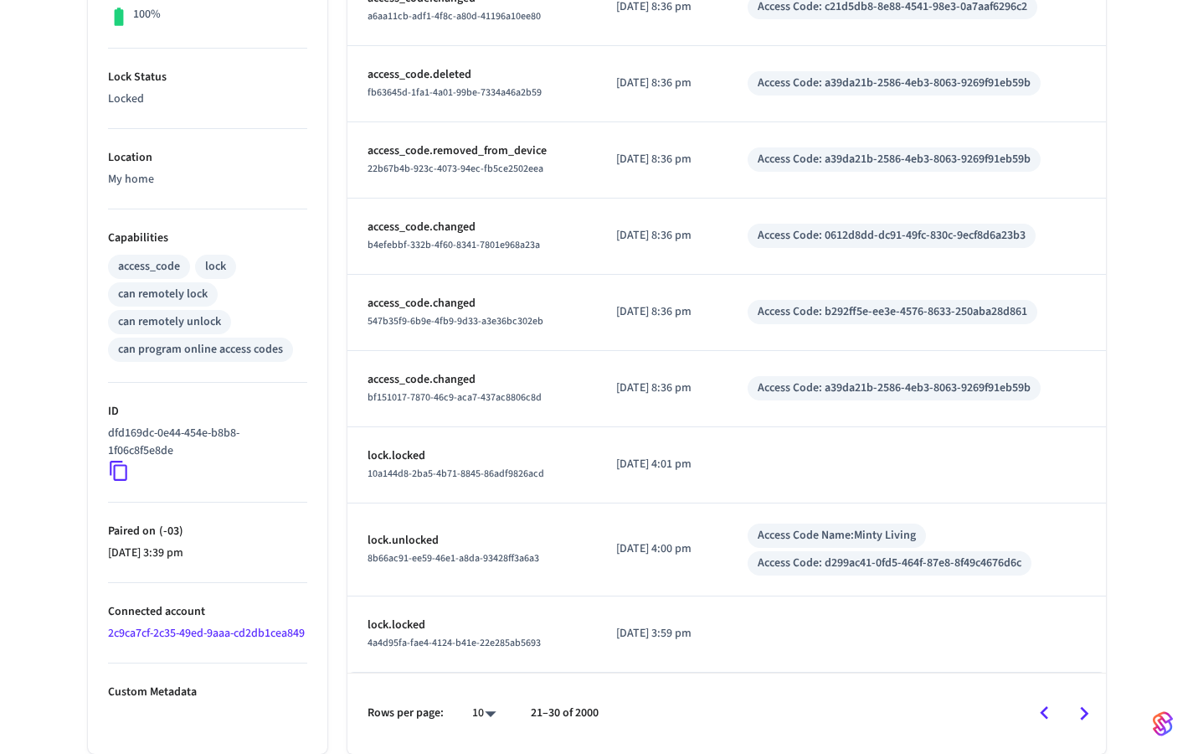
click at [1080, 718] on icon "Go to next page" at bounding box center [1084, 713] width 26 height 26
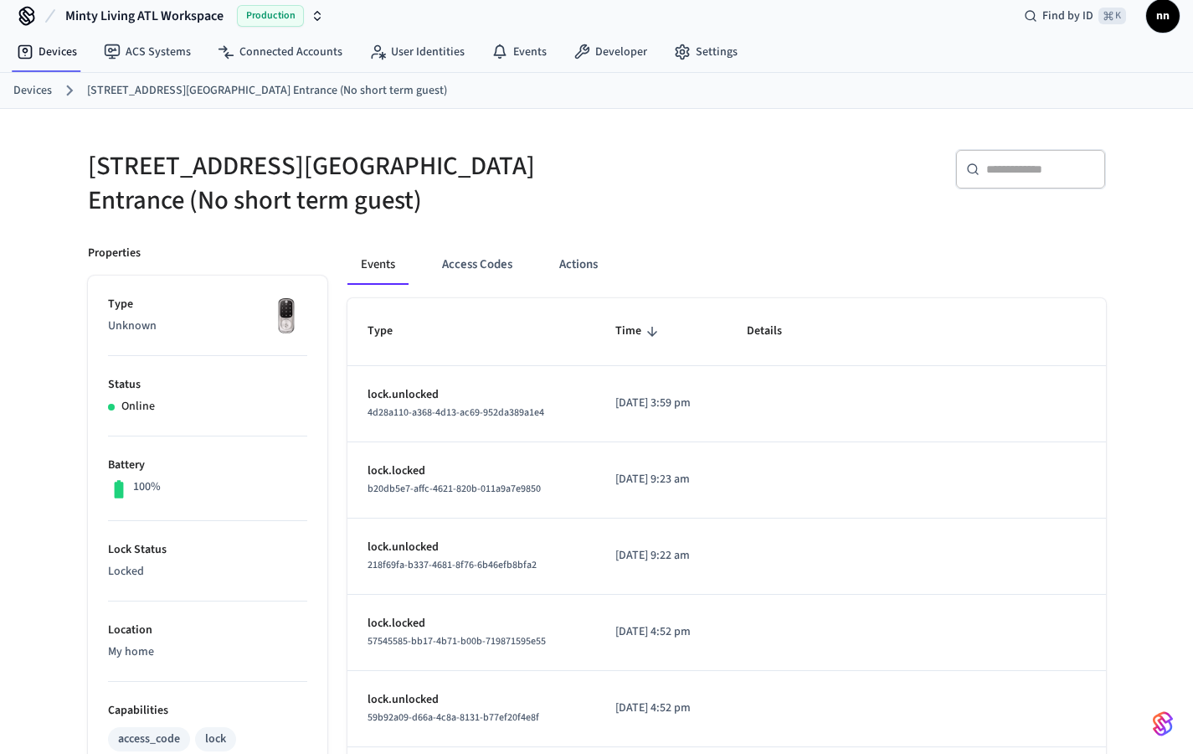
scroll to position [0, 0]
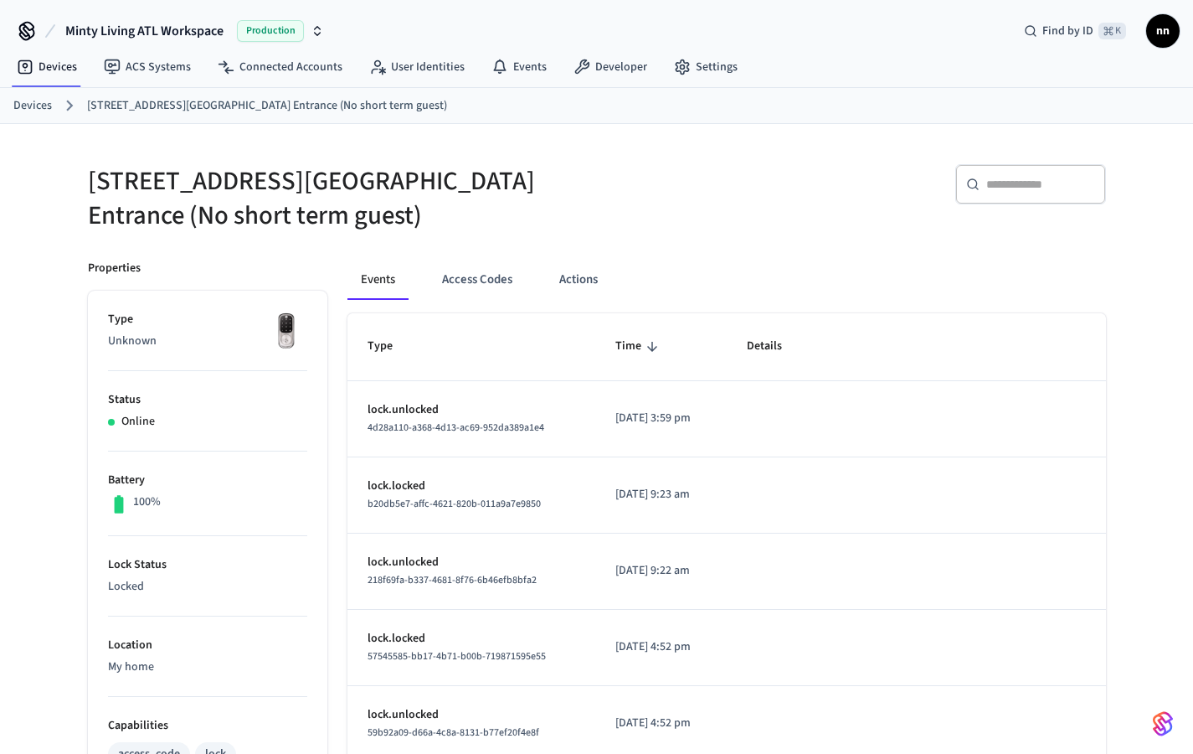
click at [13, 118] on div "Devices [STREET_ADDRESS] Pool Entrance (No short term guest)" at bounding box center [596, 106] width 1193 height 36
click at [44, 108] on link "Devices" at bounding box center [32, 106] width 39 height 18
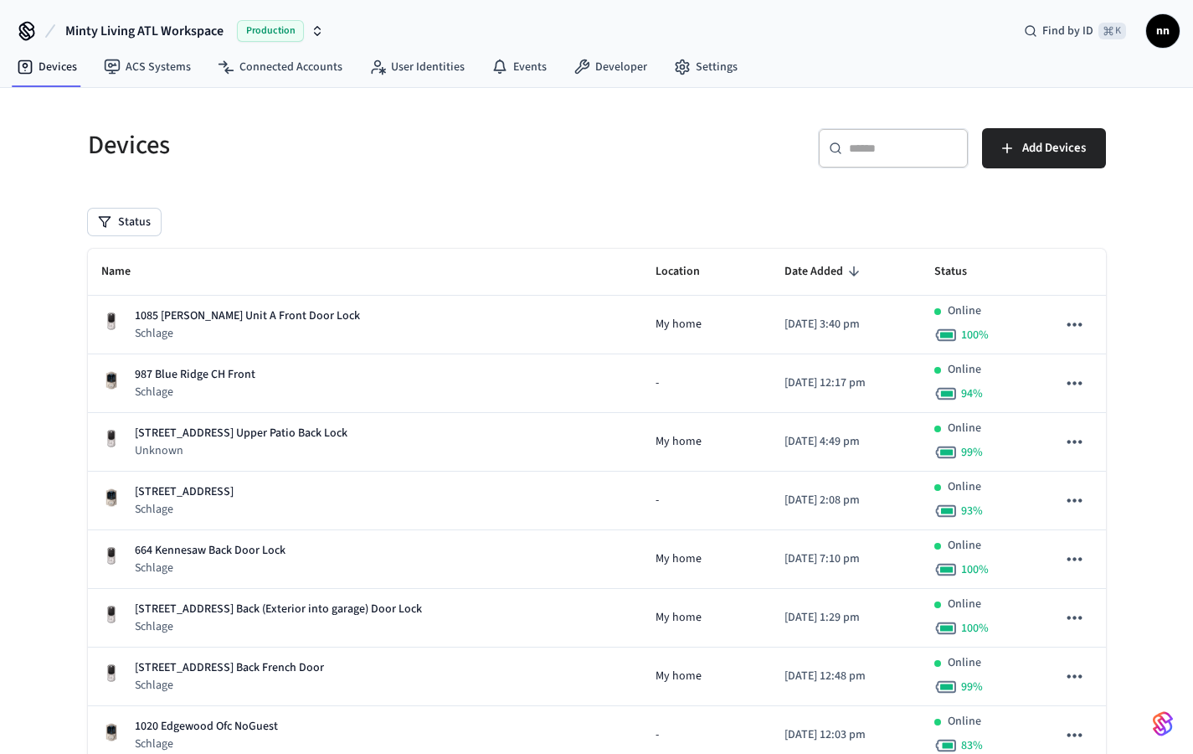
click at [853, 152] on input "text" at bounding box center [903, 148] width 109 height 17
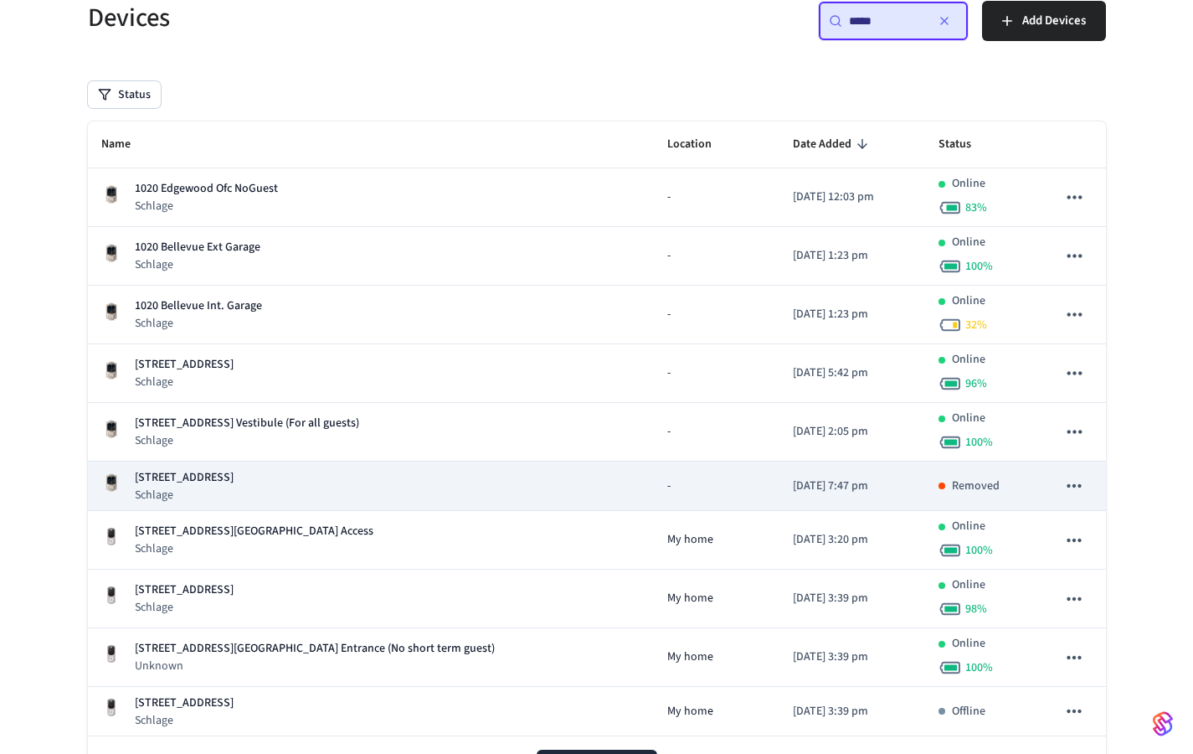
scroll to position [153, 0]
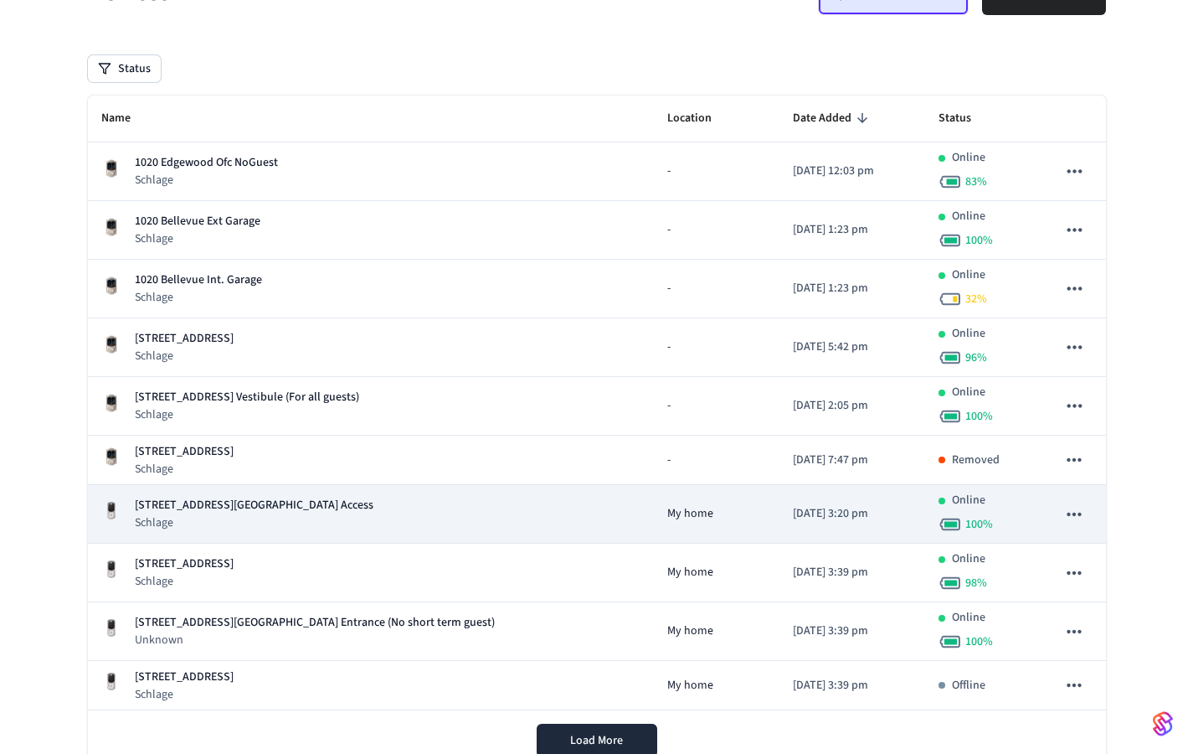
type input "****"
click at [228, 512] on p "[STREET_ADDRESS][GEOGRAPHIC_DATA] Access" at bounding box center [254, 506] width 239 height 18
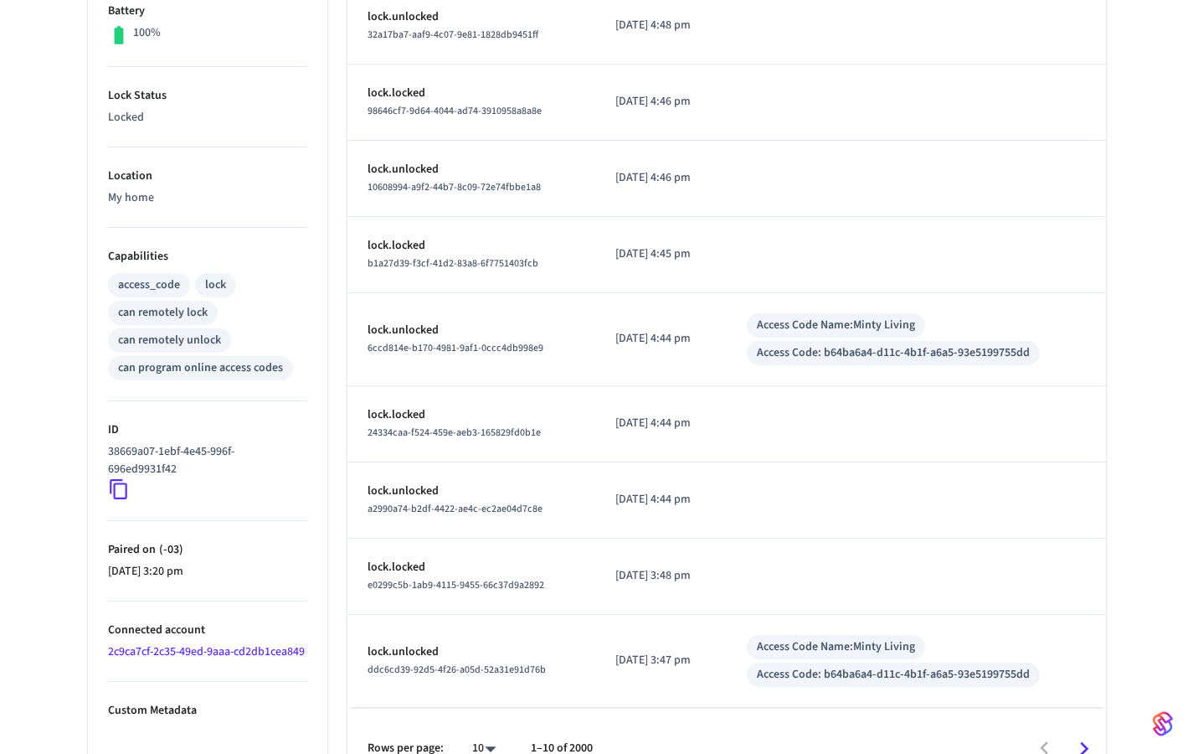
scroll to position [489, 0]
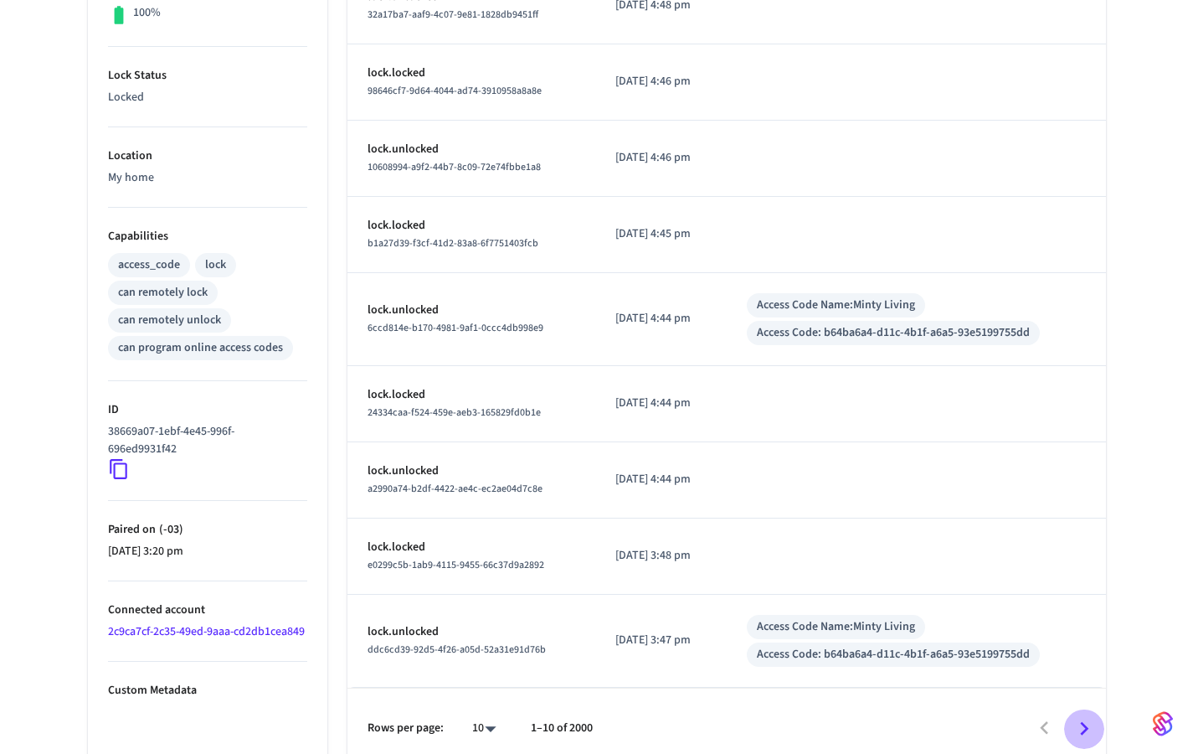
click at [1079, 715] on icon "Go to next page" at bounding box center [1084, 728] width 26 height 26
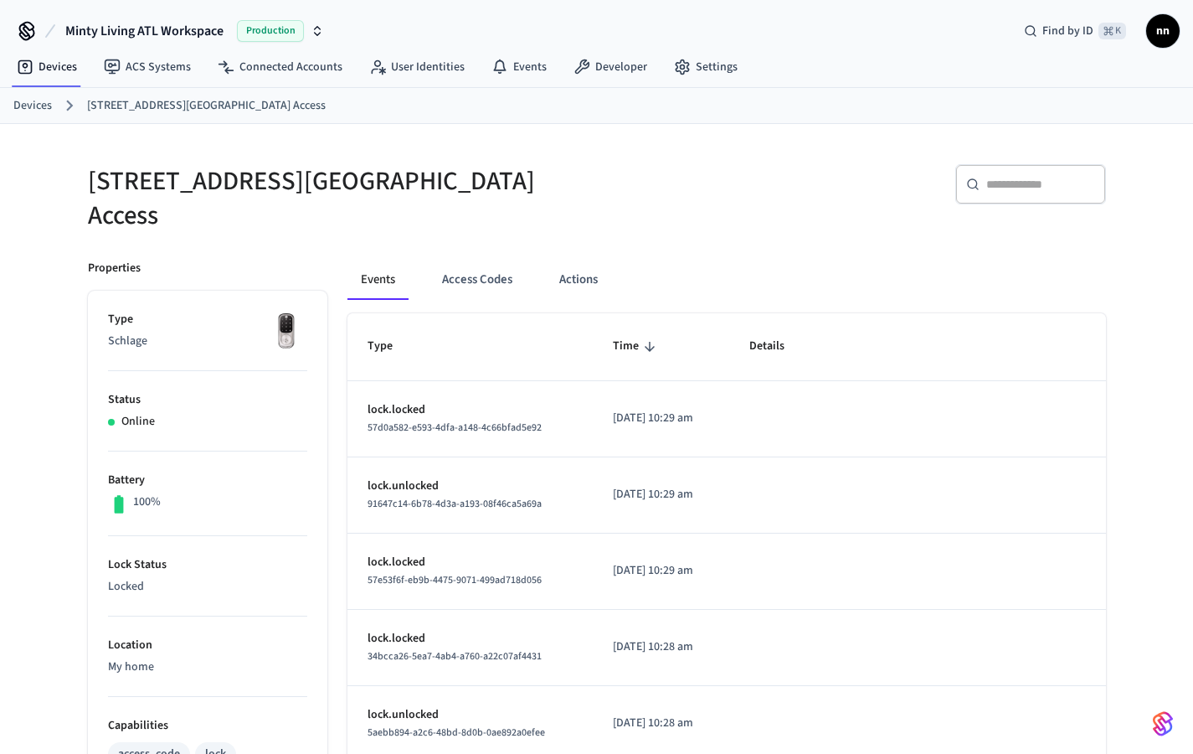
scroll to position [472, 0]
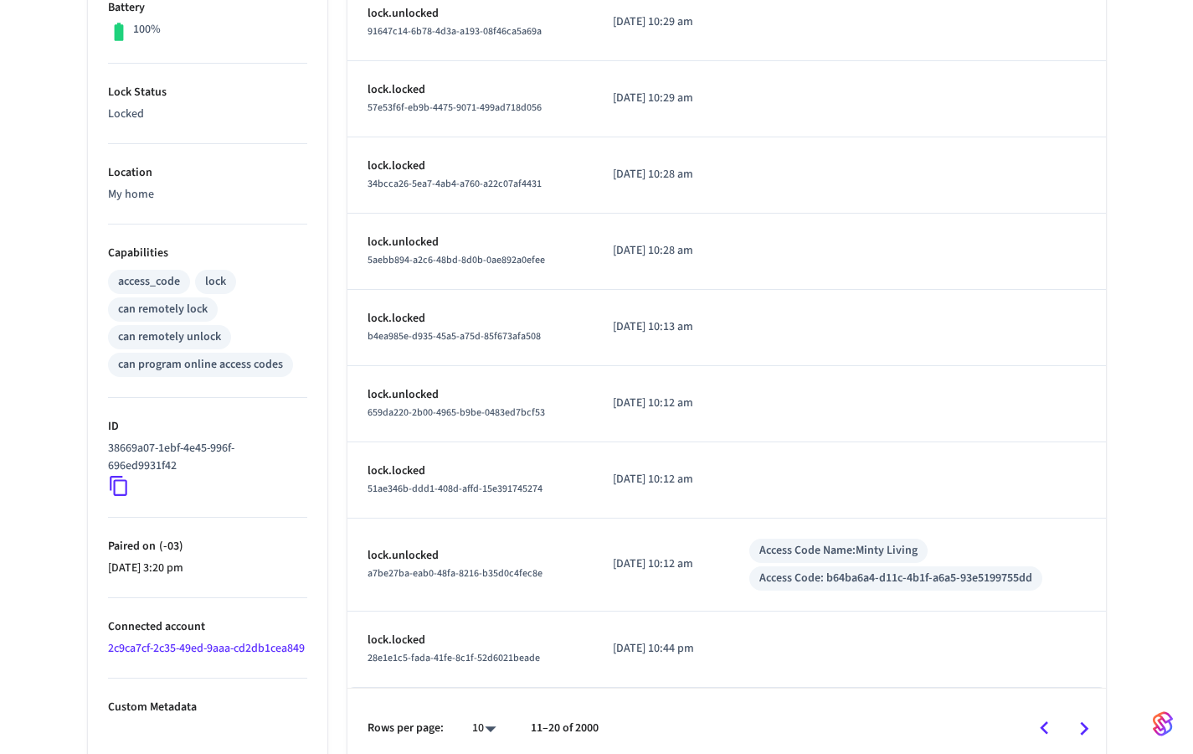
click at [1091, 715] on icon "Go to next page" at bounding box center [1084, 728] width 26 height 26
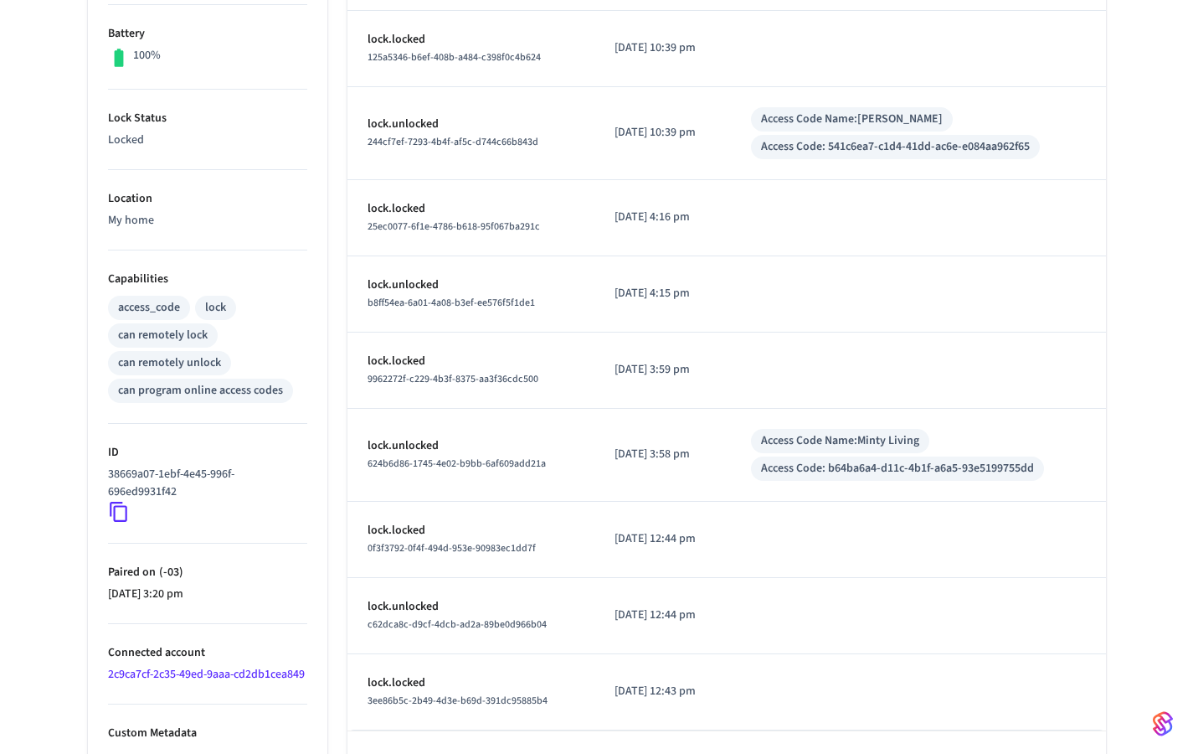
scroll to position [489, 0]
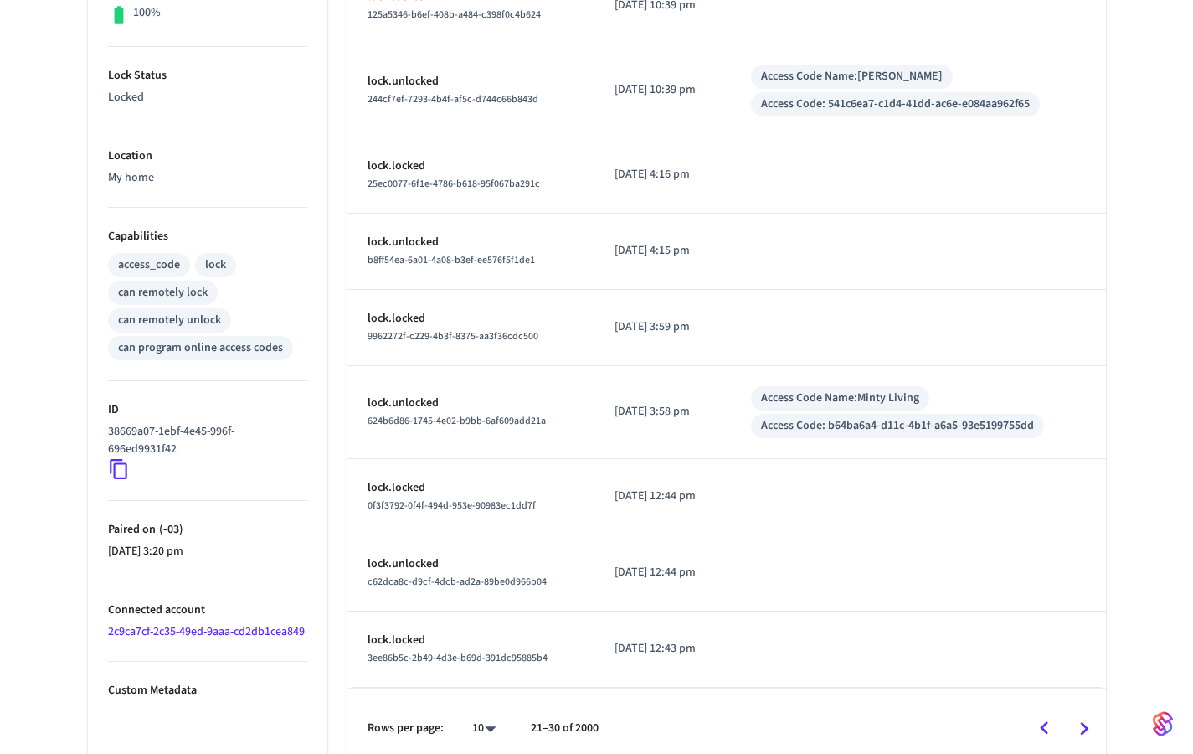
click at [1082, 715] on icon "Go to next page" at bounding box center [1084, 728] width 26 height 26
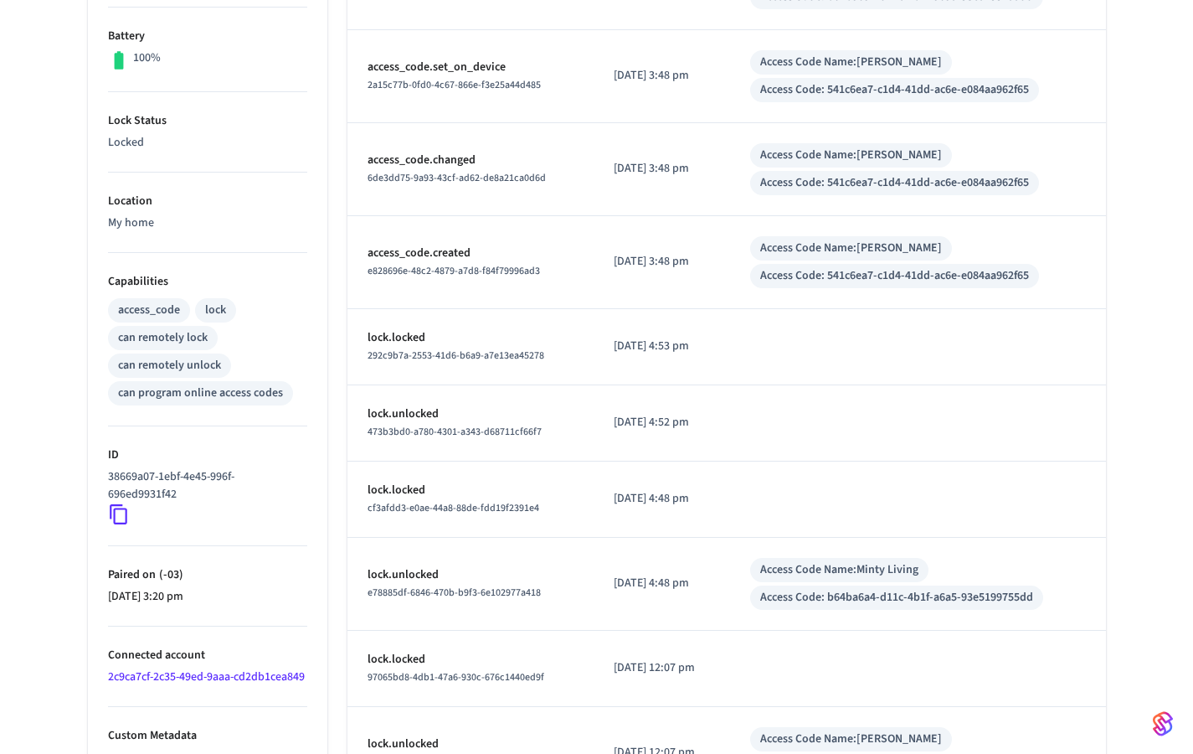
scroll to position [556, 0]
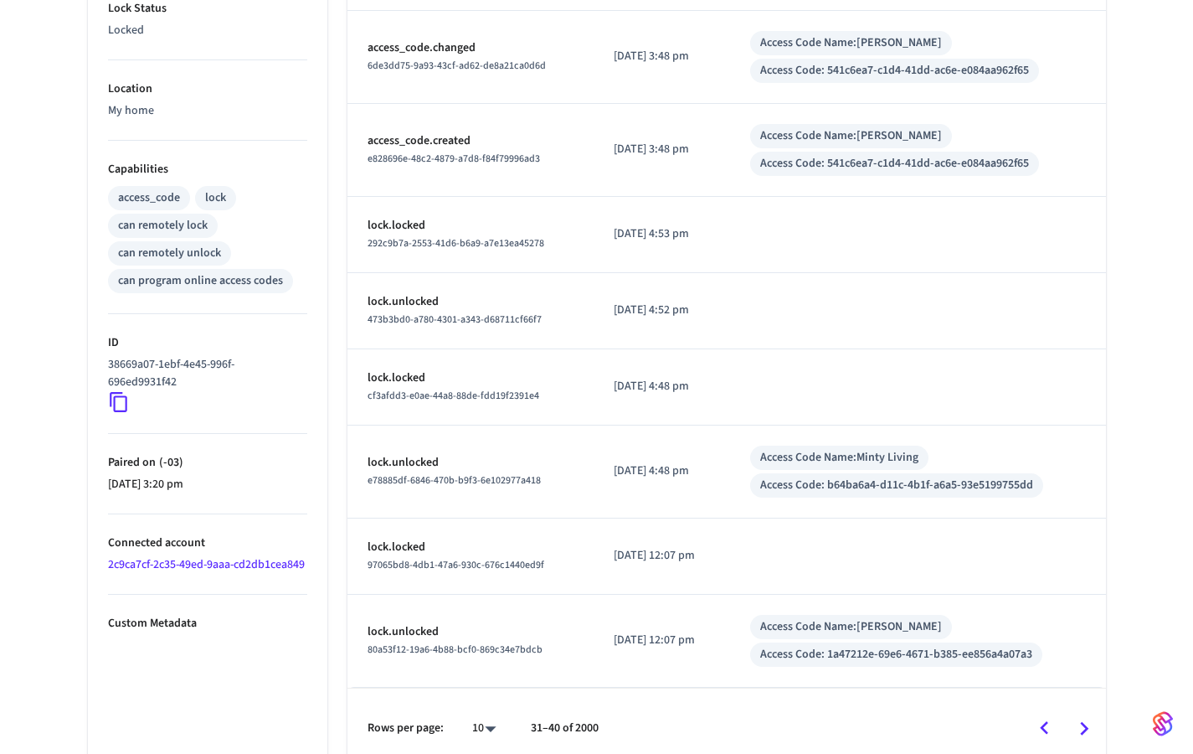
click at [1072, 715] on icon "Go to next page" at bounding box center [1084, 728] width 26 height 26
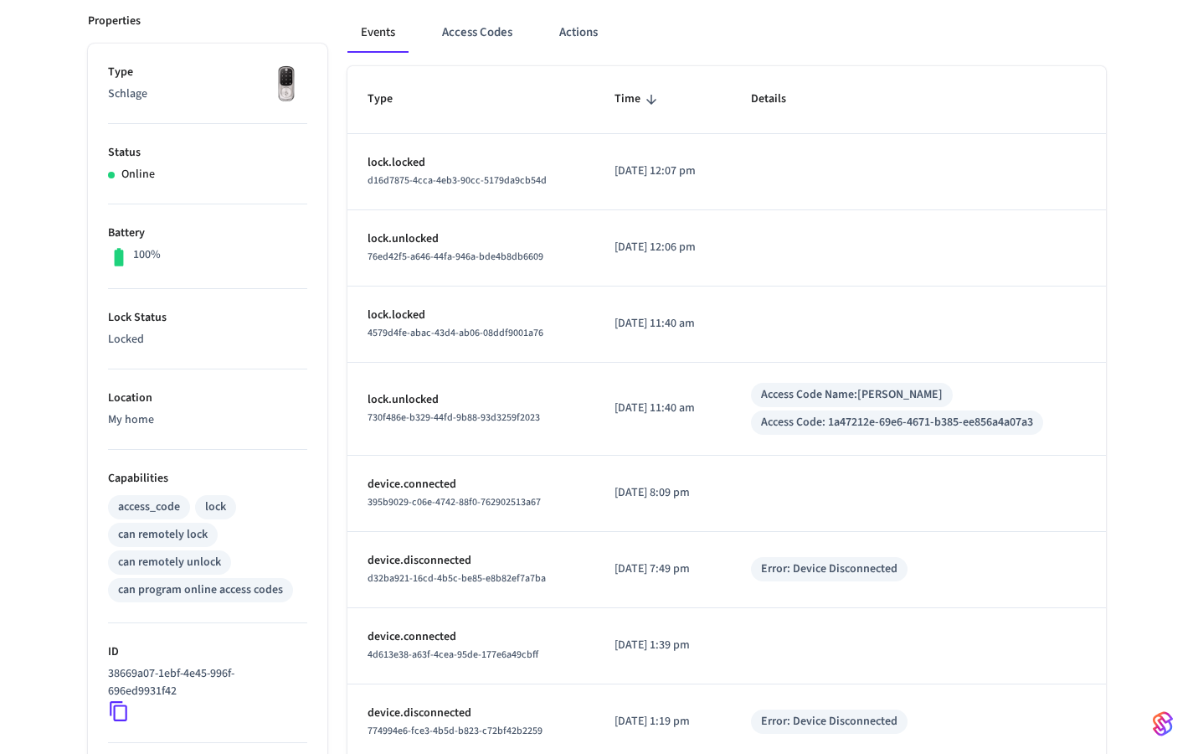
scroll to position [0, 0]
